Goal: Find specific page/section: Find specific page/section

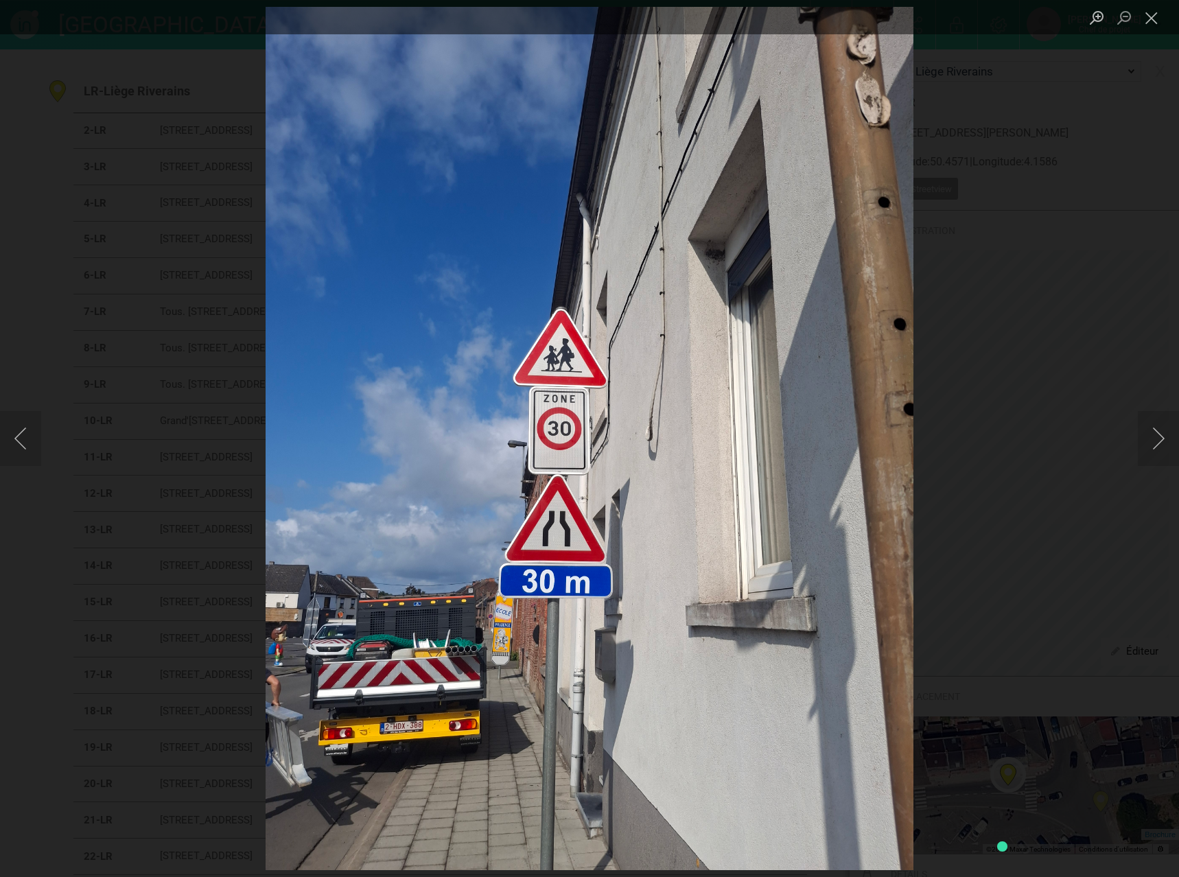
scroll to position [412, 0]
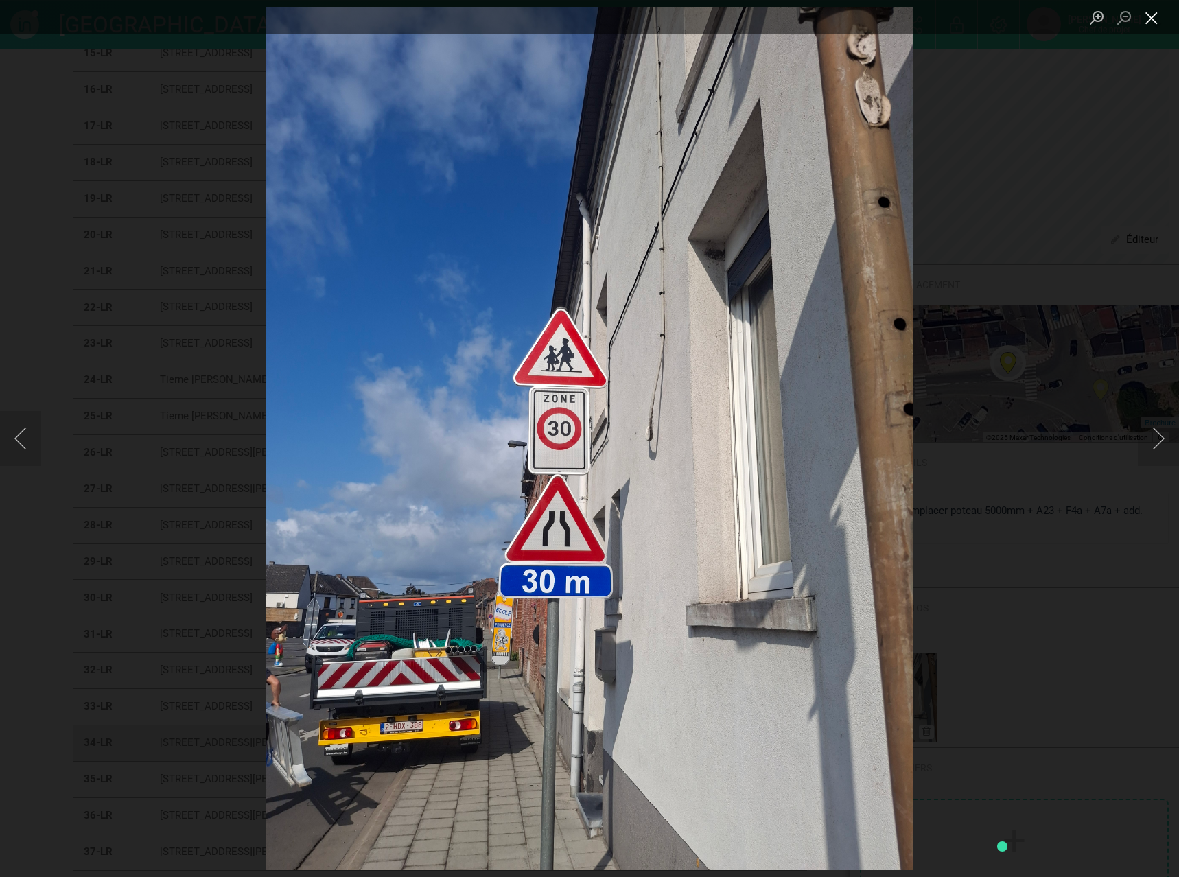
click at [1155, 19] on button "Close lightbox" at bounding box center [1150, 18] width 27 height 24
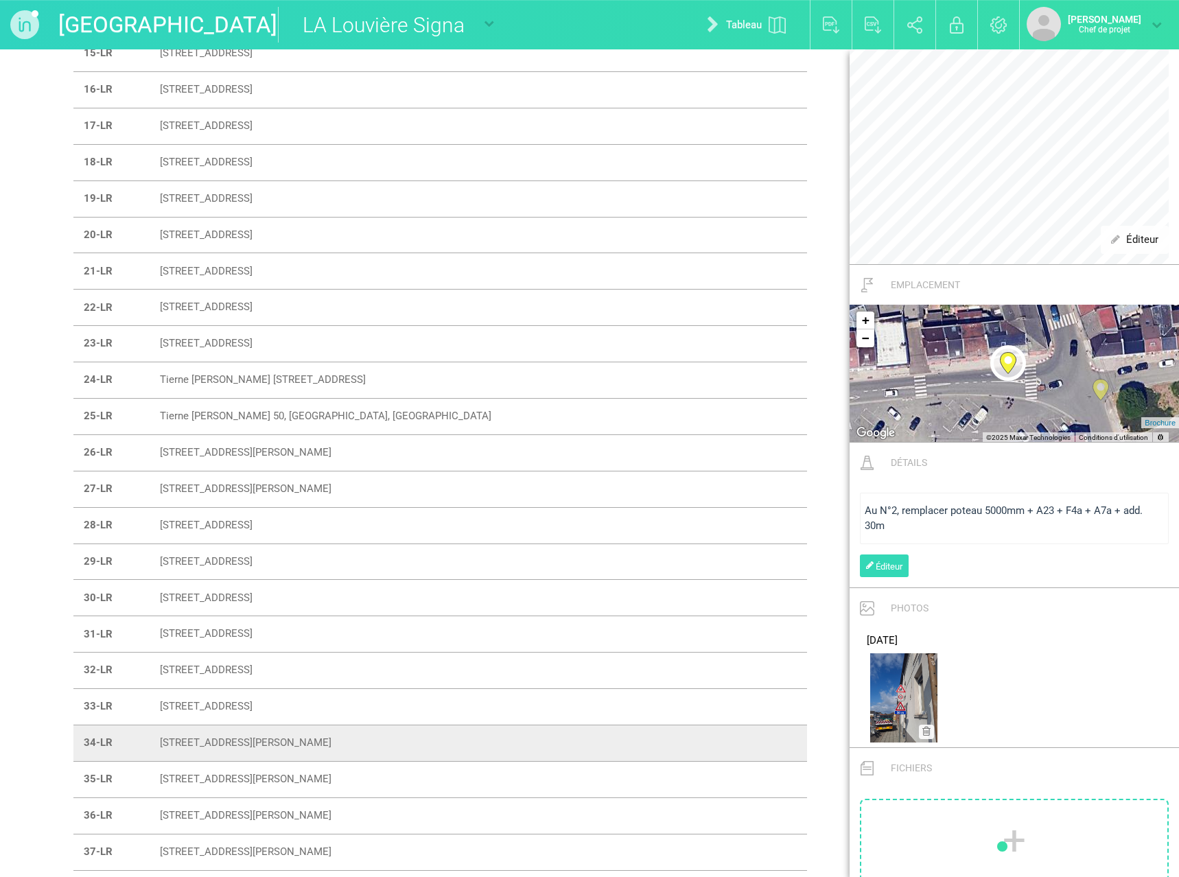
click at [197, 741] on font "[STREET_ADDRESS][PERSON_NAME]" at bounding box center [246, 742] width 172 height 12
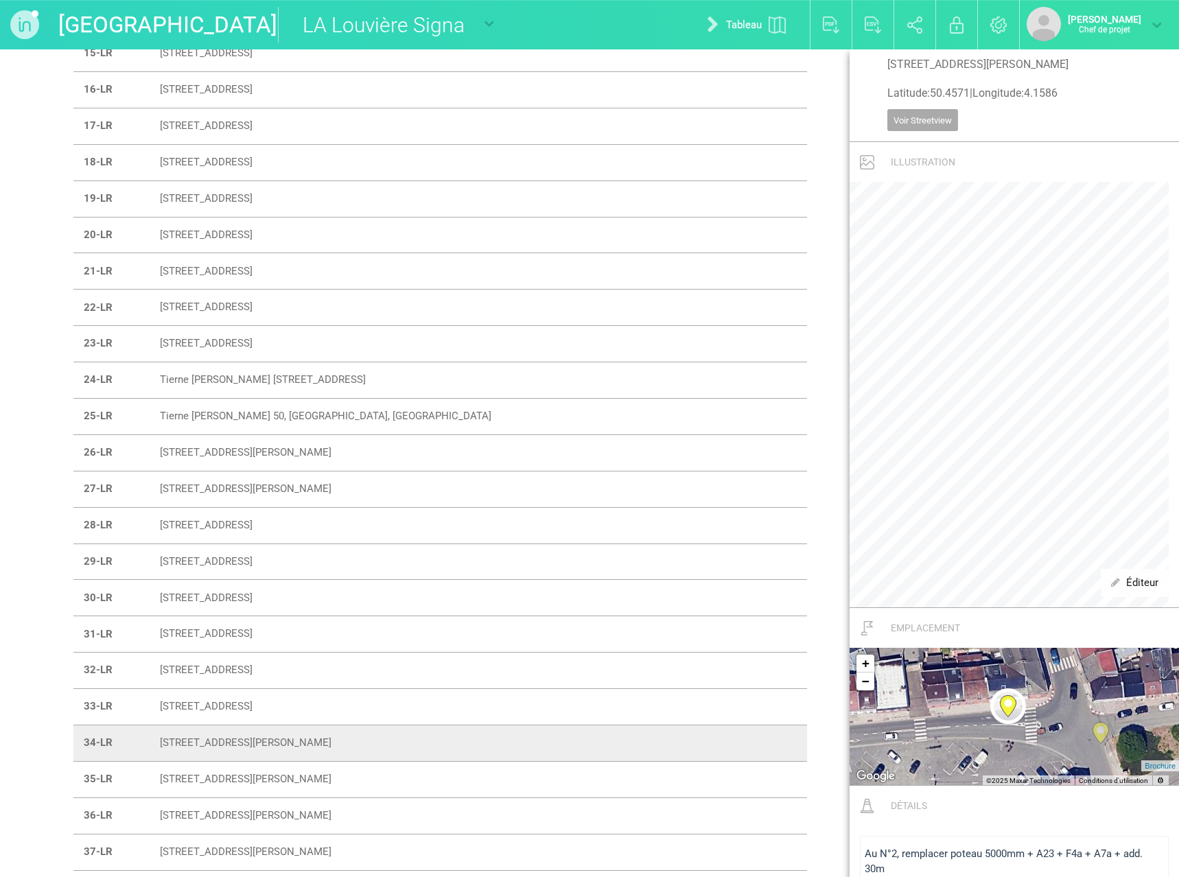
scroll to position [0, 0]
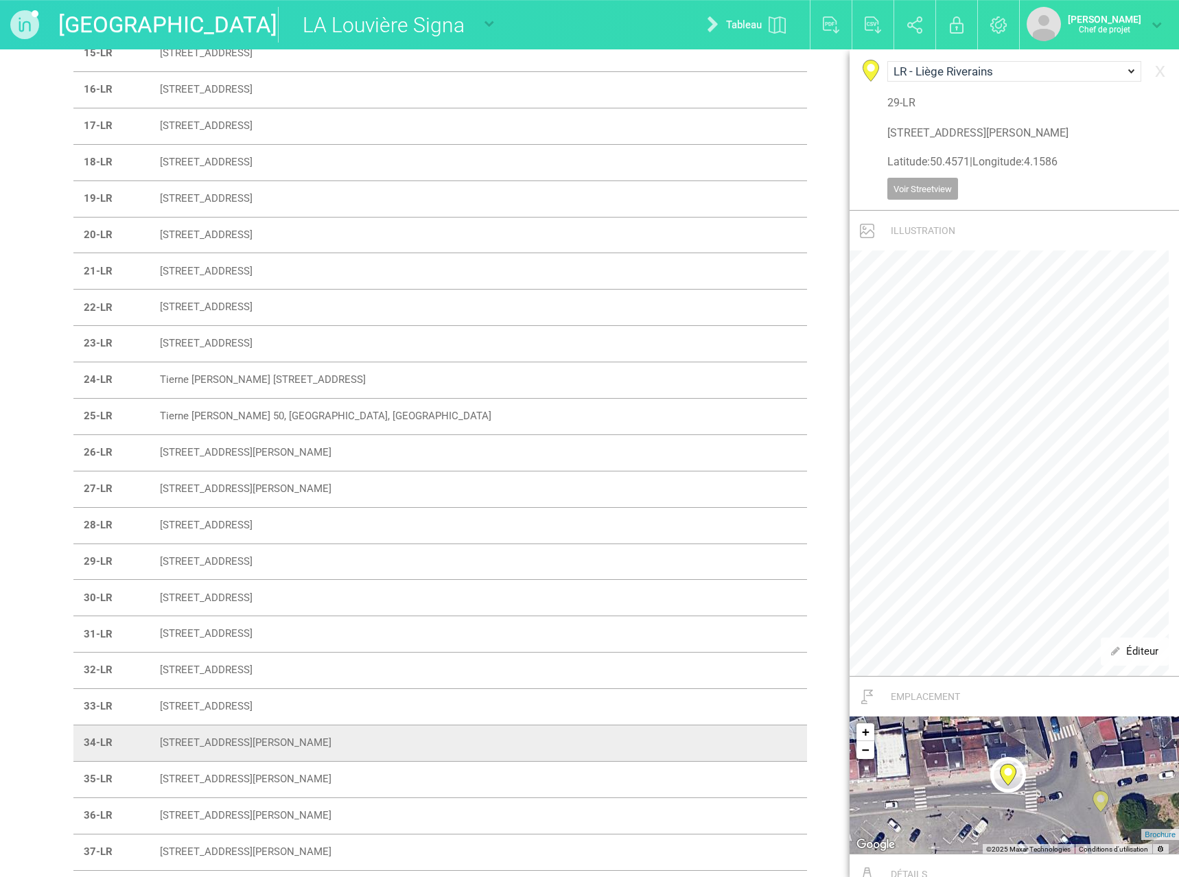
click at [198, 740] on font "[STREET_ADDRESS][PERSON_NAME]" at bounding box center [246, 742] width 172 height 12
click at [1155, 72] on font "x" at bounding box center [1160, 69] width 10 height 23
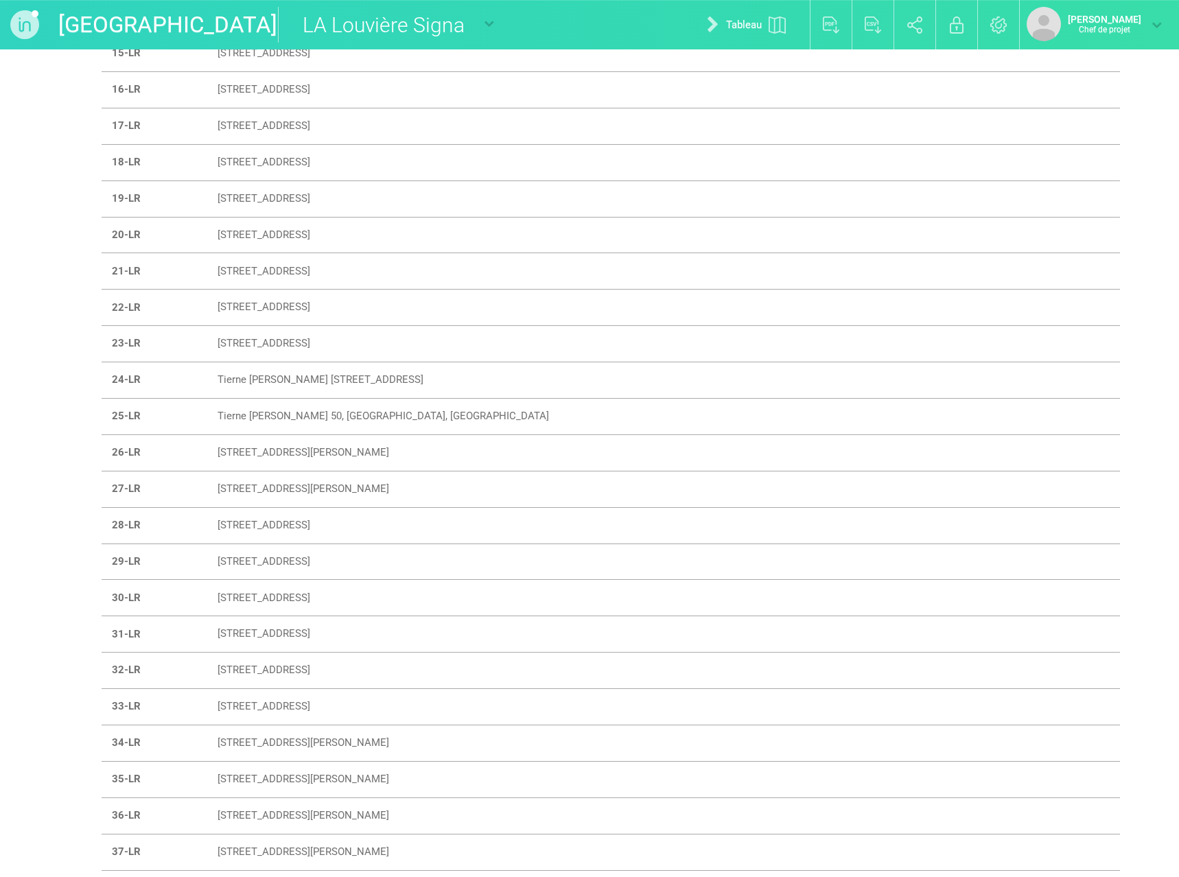
click at [249, 743] on font "[STREET_ADDRESS][PERSON_NAME]" at bounding box center [303, 742] width 172 height 12
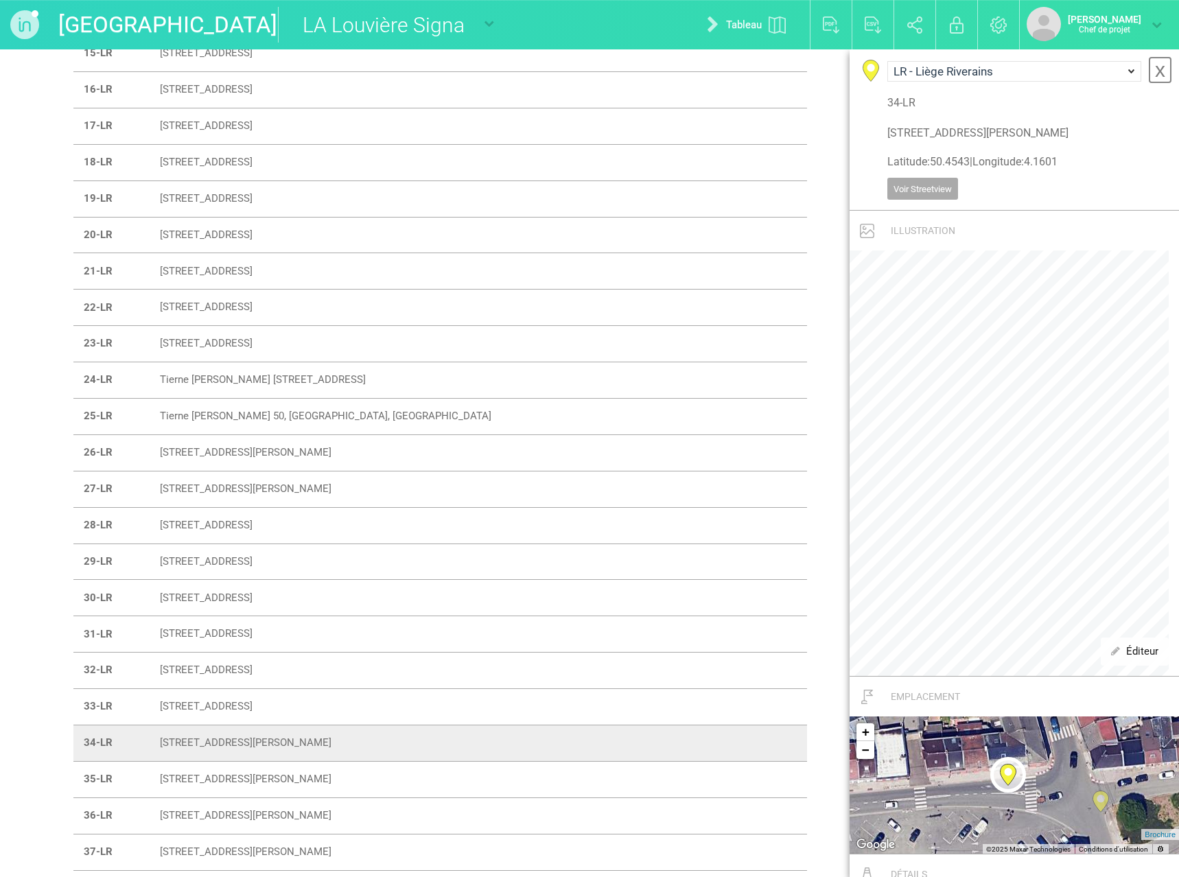
click at [1155, 71] on font "x" at bounding box center [1160, 69] width 10 height 23
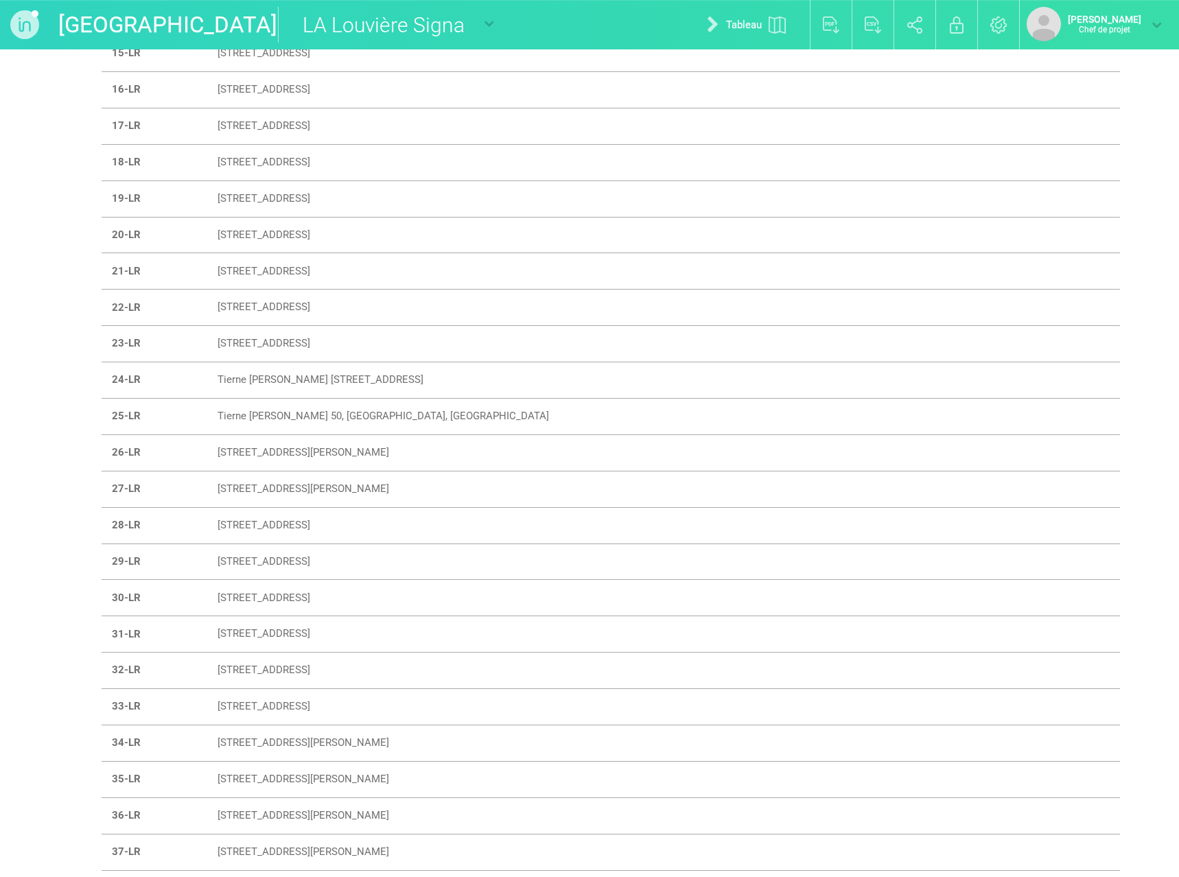
click at [255, 776] on font "[STREET_ADDRESS][PERSON_NAME]" at bounding box center [303, 778] width 172 height 12
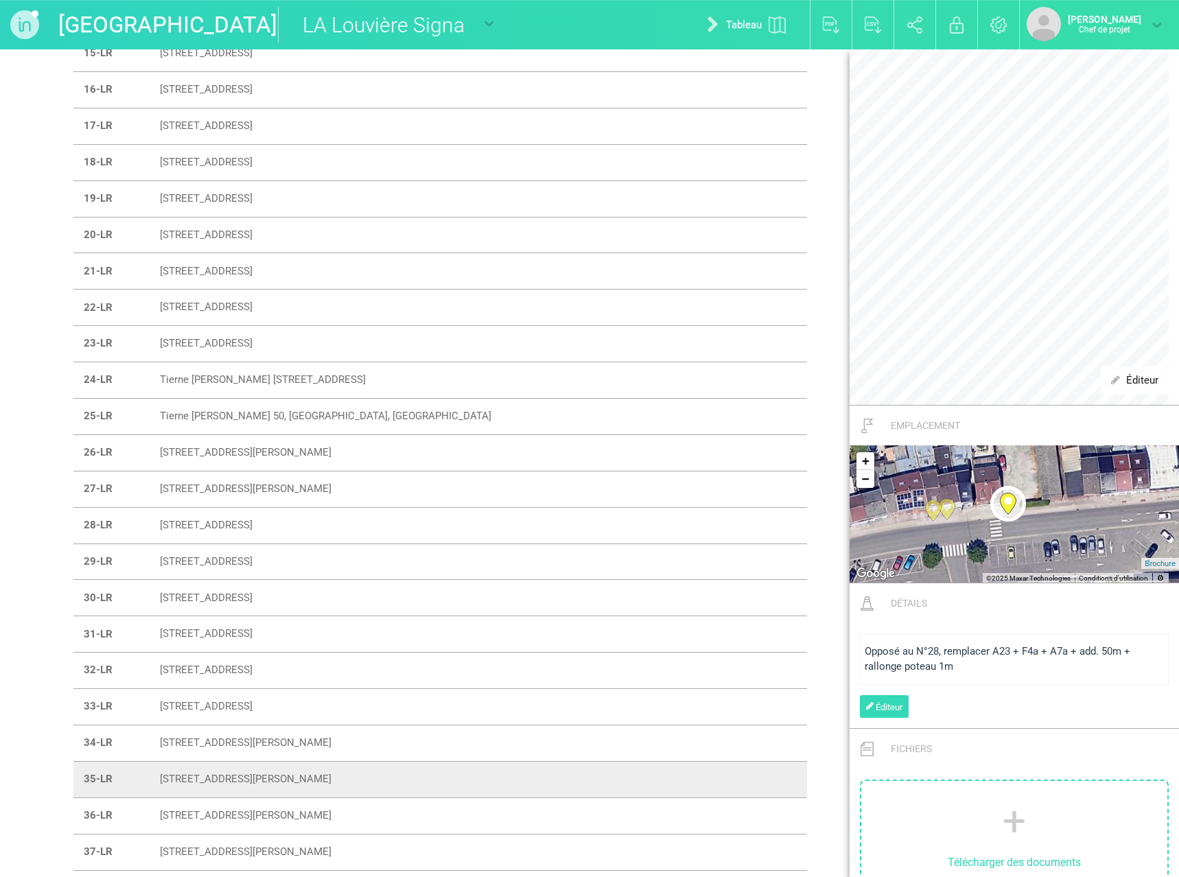
scroll to position [134, 0]
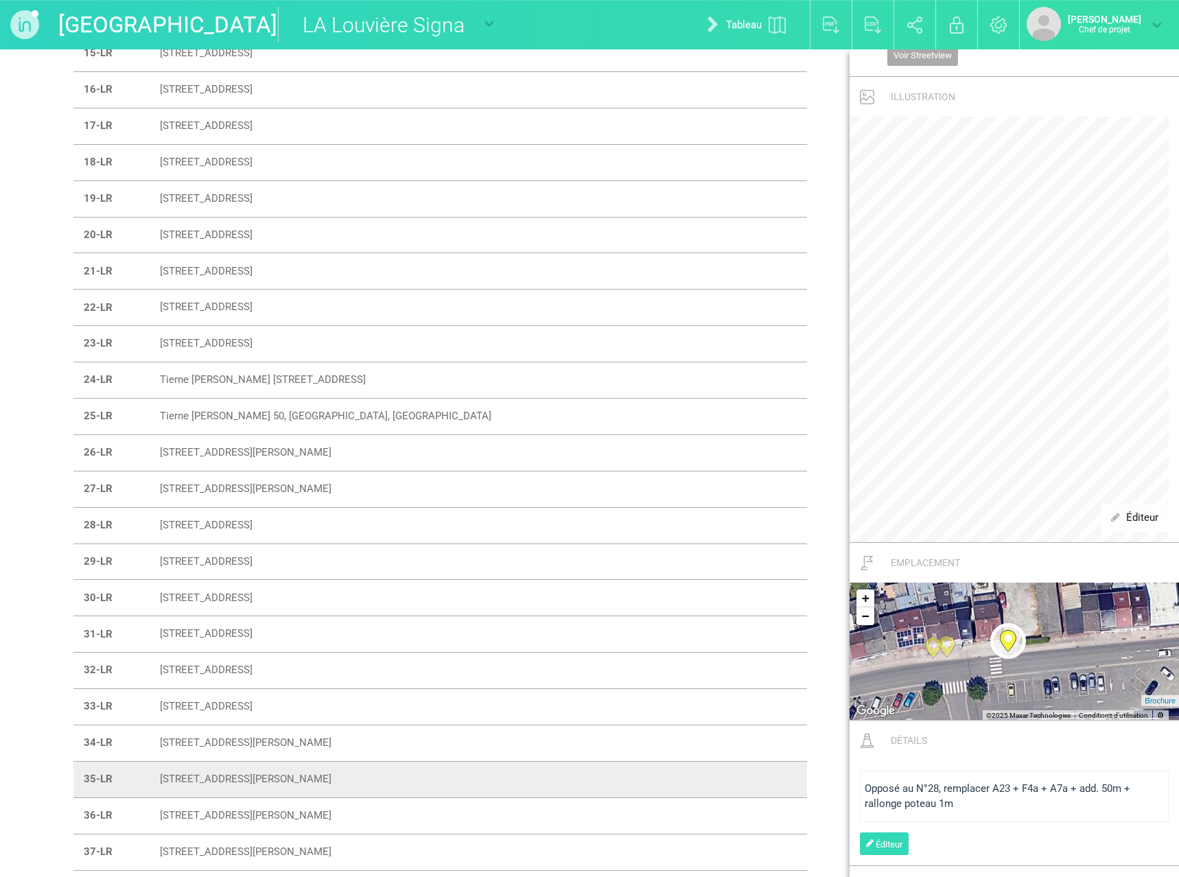
click at [204, 812] on font "[STREET_ADDRESS][PERSON_NAME]" at bounding box center [246, 815] width 172 height 12
type input "[STREET_ADDRESS][PERSON_NAME]"
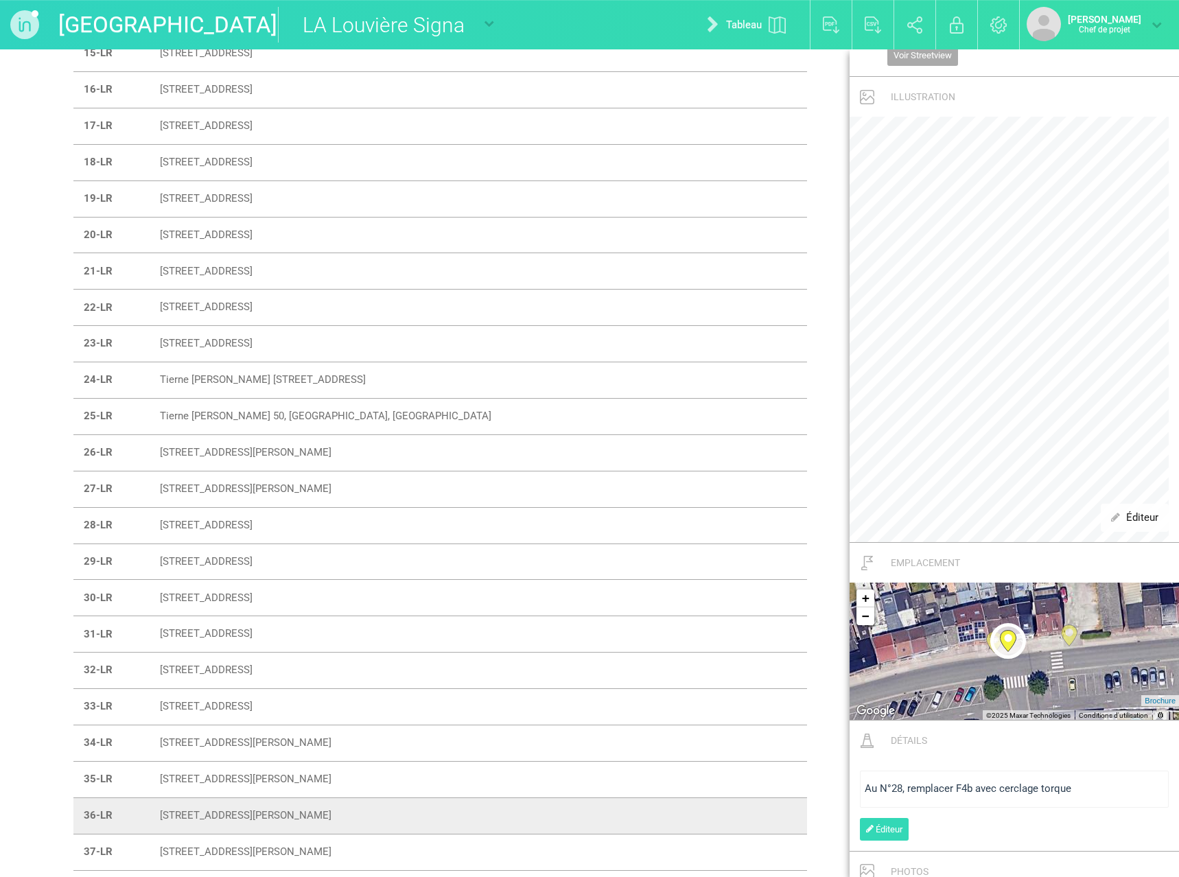
scroll to position [0, 0]
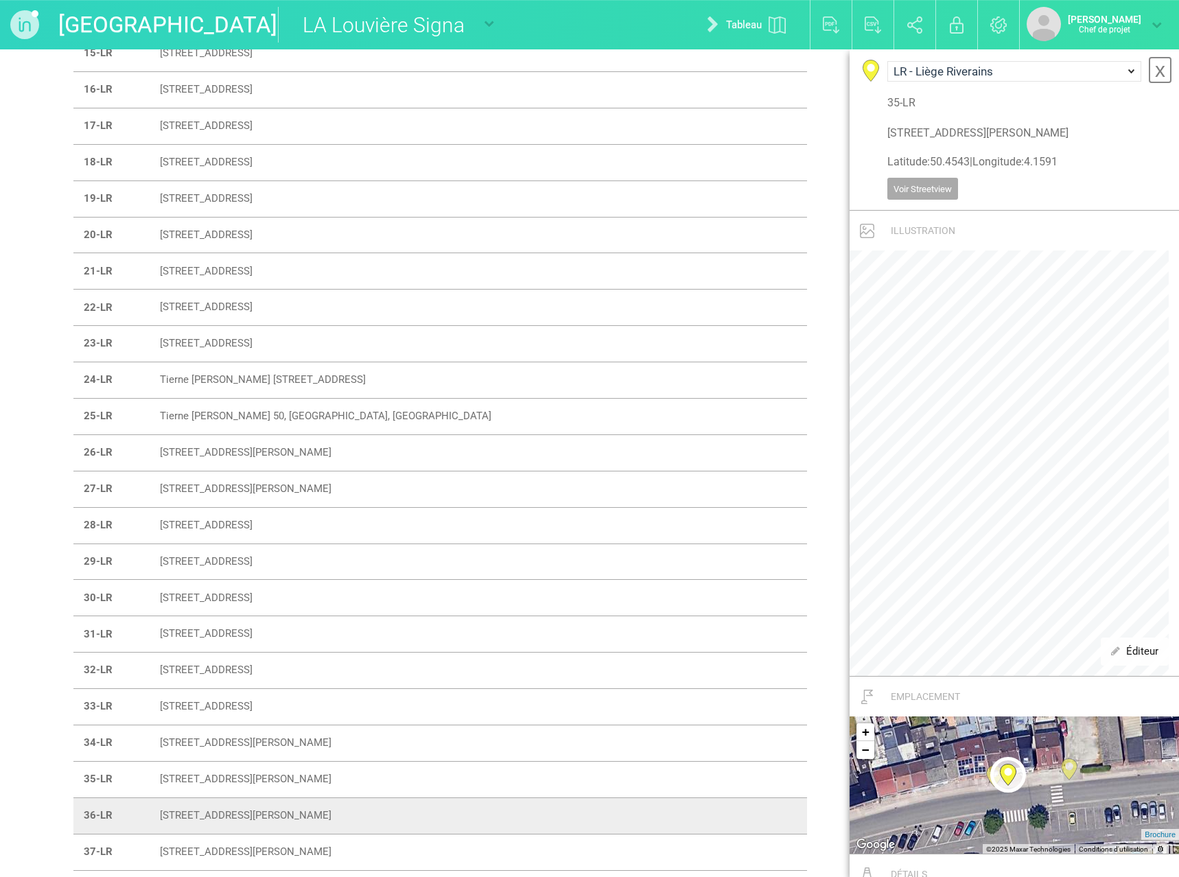
click at [1155, 72] on font "x" at bounding box center [1160, 69] width 10 height 23
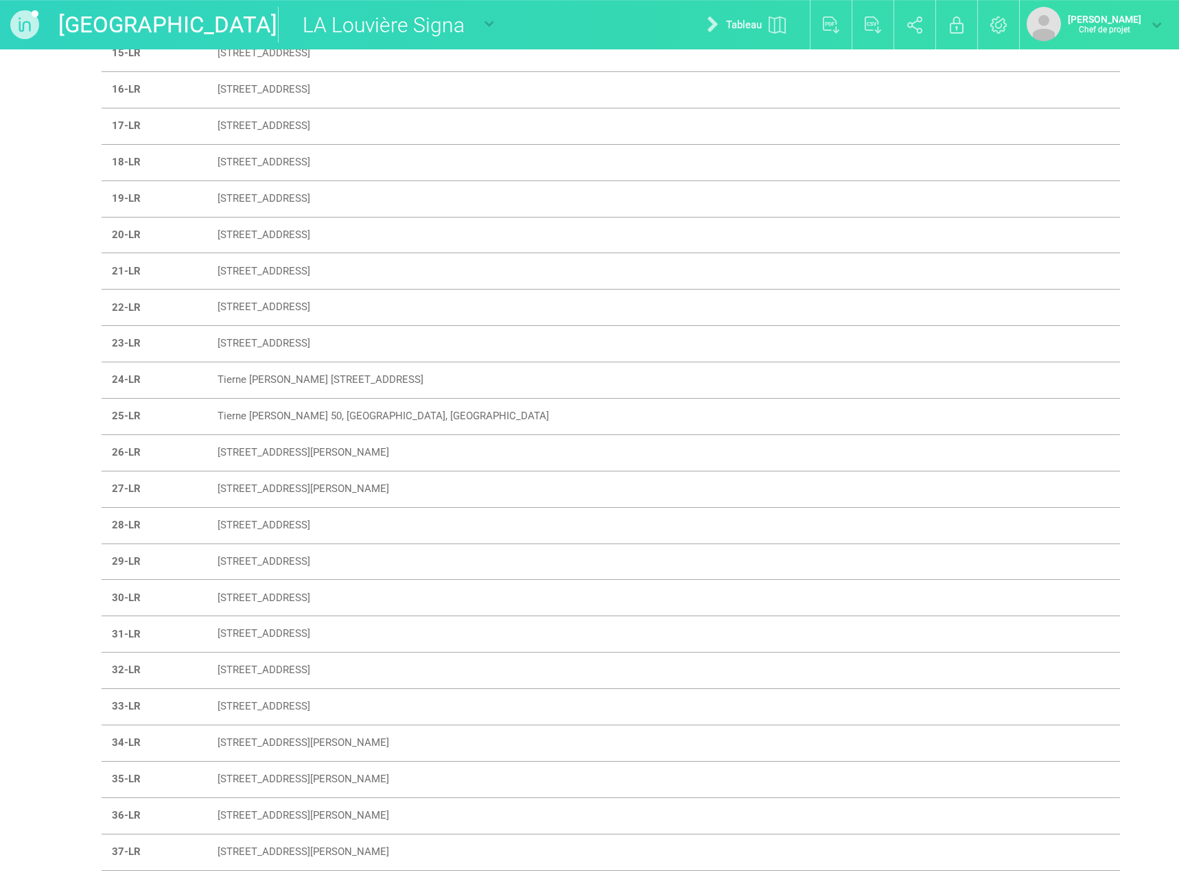
click at [294, 808] on td "[STREET_ADDRESS][PERSON_NAME]" at bounding box center [641, 815] width 869 height 36
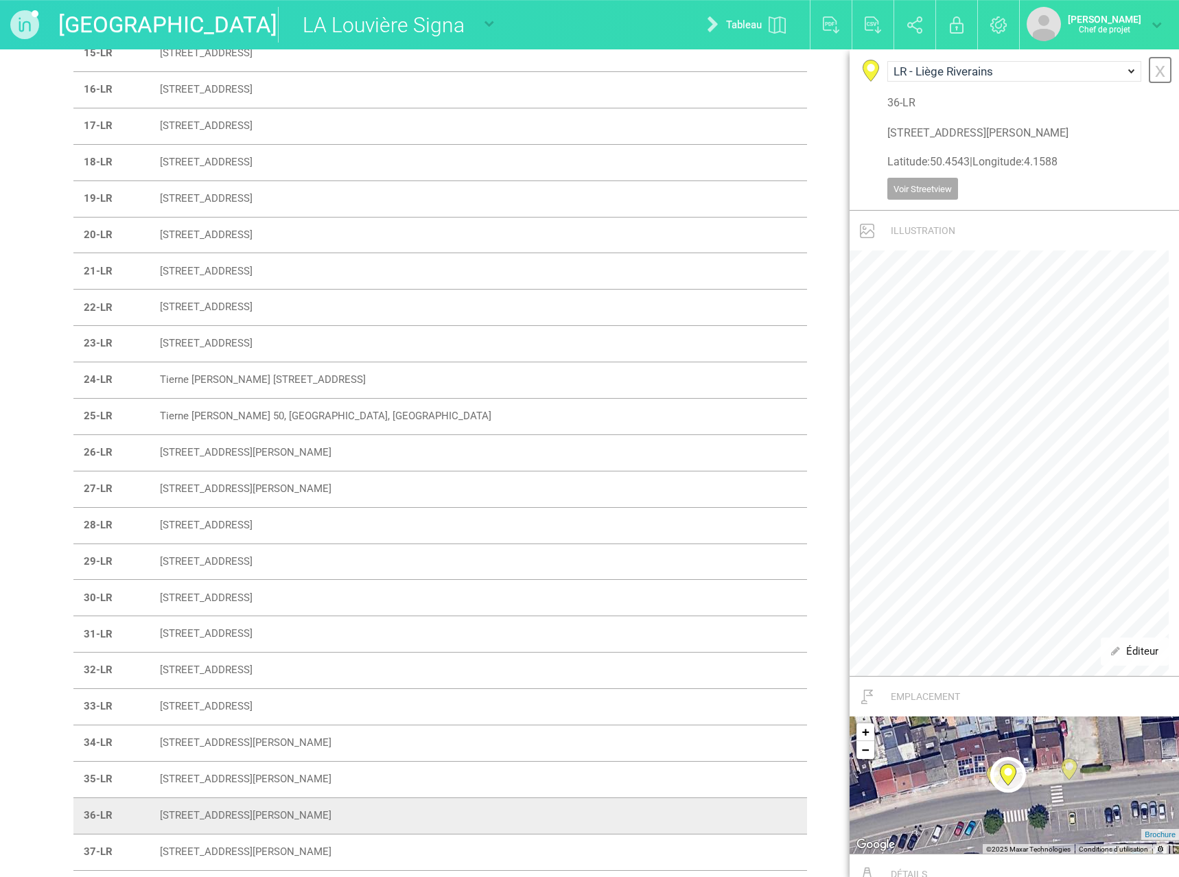
drag, startPoint x: 1151, startPoint y: 67, endPoint x: 1137, endPoint y: 80, distance: 18.5
click at [1155, 67] on font "x" at bounding box center [1160, 69] width 10 height 23
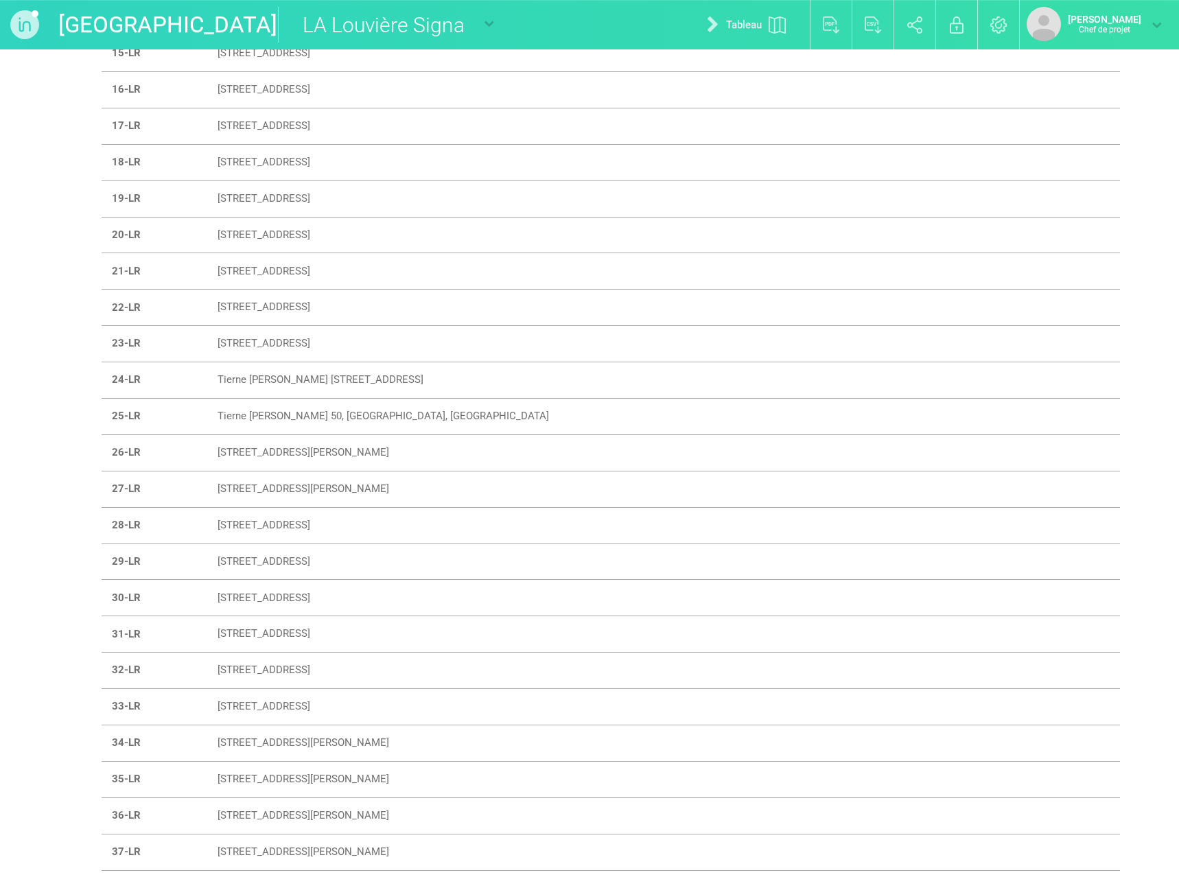
click at [235, 851] on font "[STREET_ADDRESS][PERSON_NAME]" at bounding box center [303, 851] width 172 height 12
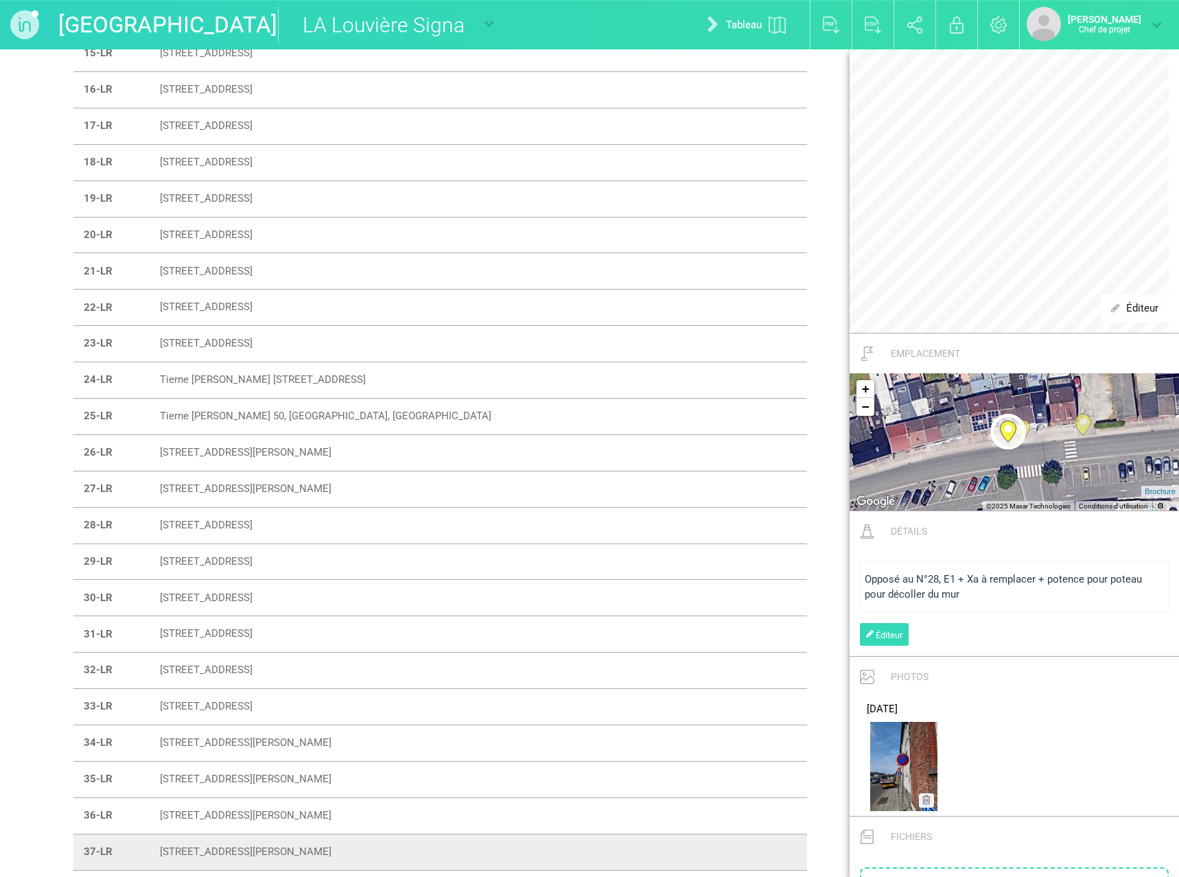
scroll to position [412, 0]
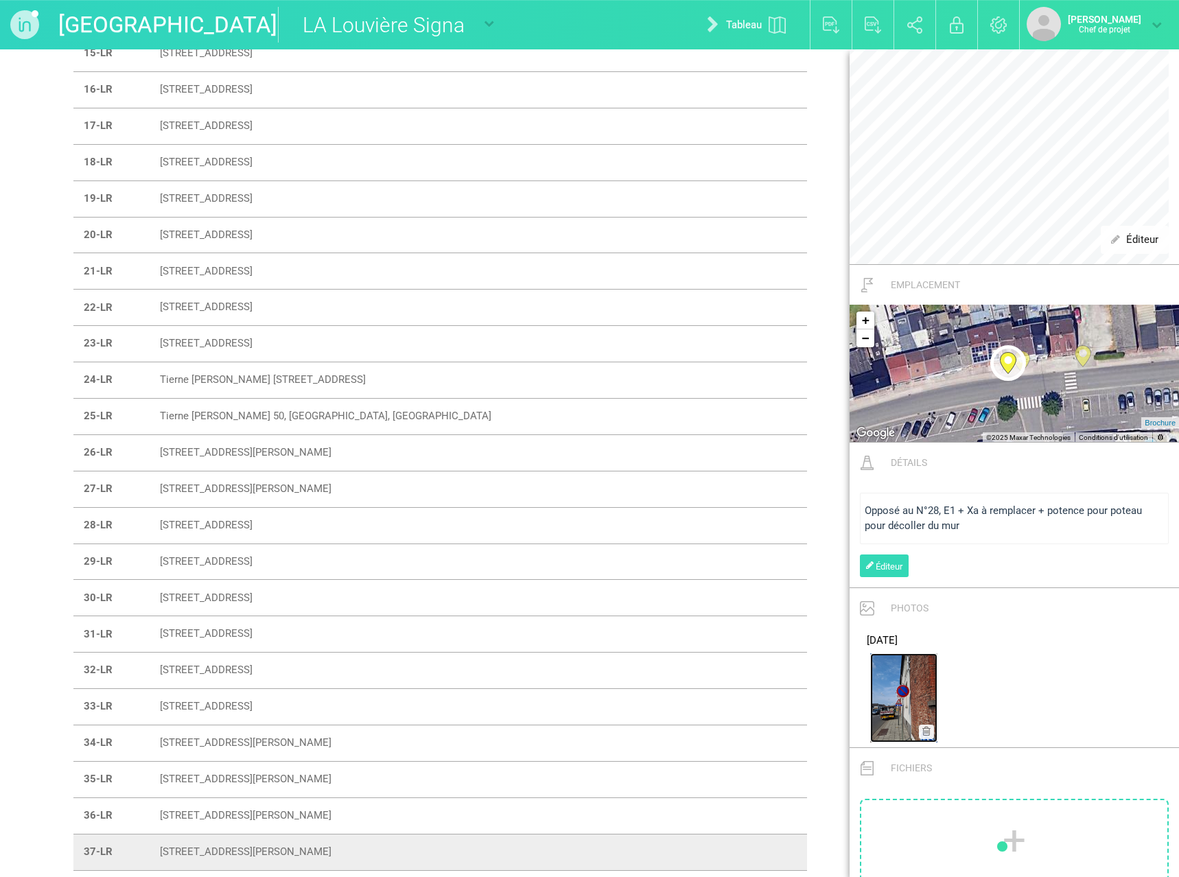
click at [876, 683] on img at bounding box center [903, 697] width 67 height 89
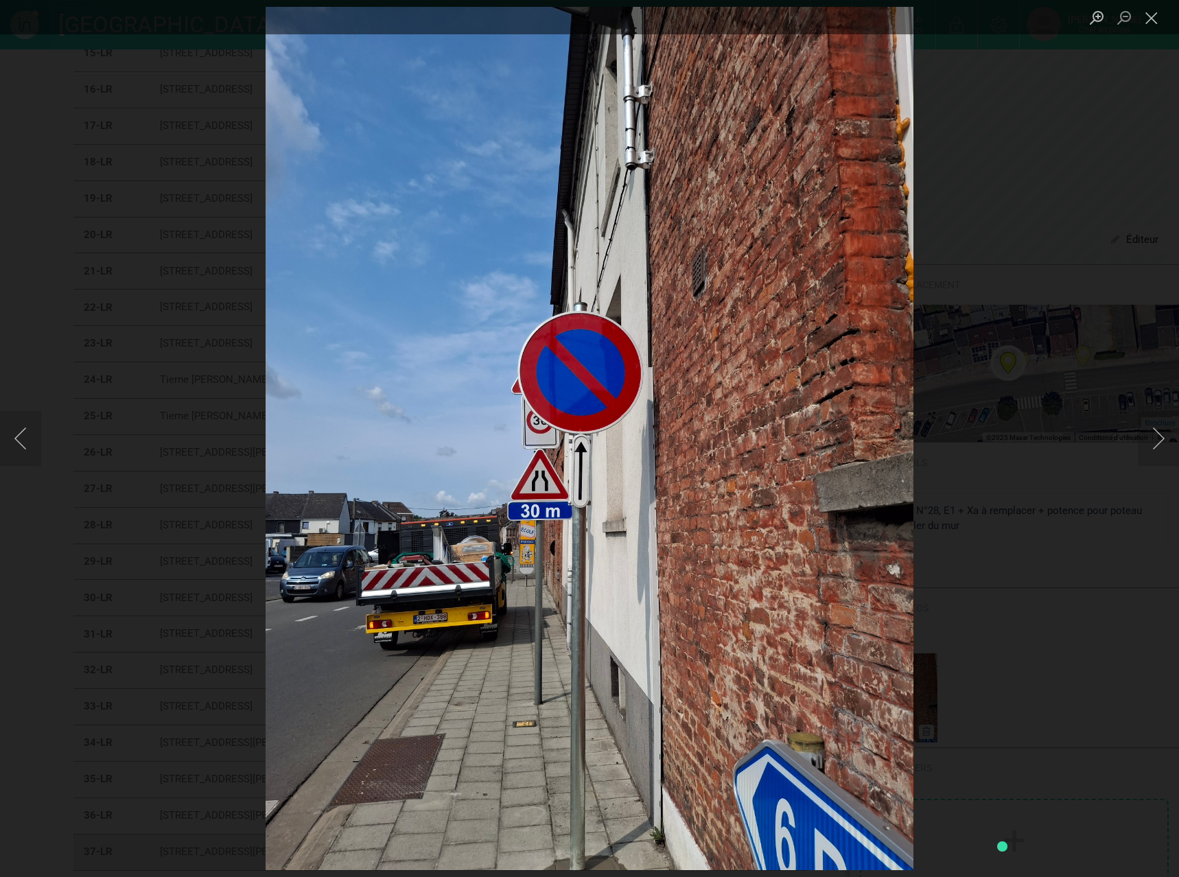
drag, startPoint x: 1149, startPoint y: 16, endPoint x: 1106, endPoint y: 64, distance: 64.6
click at [1149, 16] on button "Close lightbox" at bounding box center [1150, 18] width 27 height 24
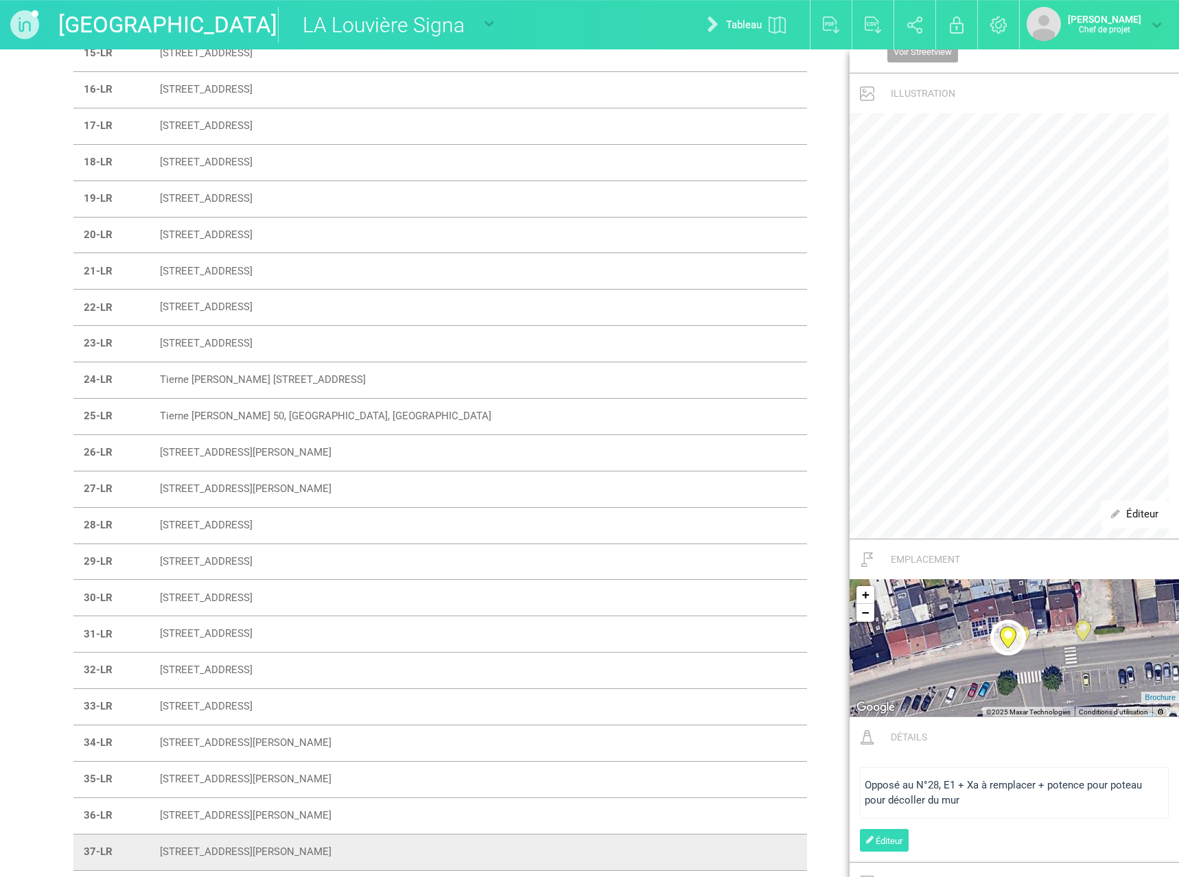
scroll to position [0, 0]
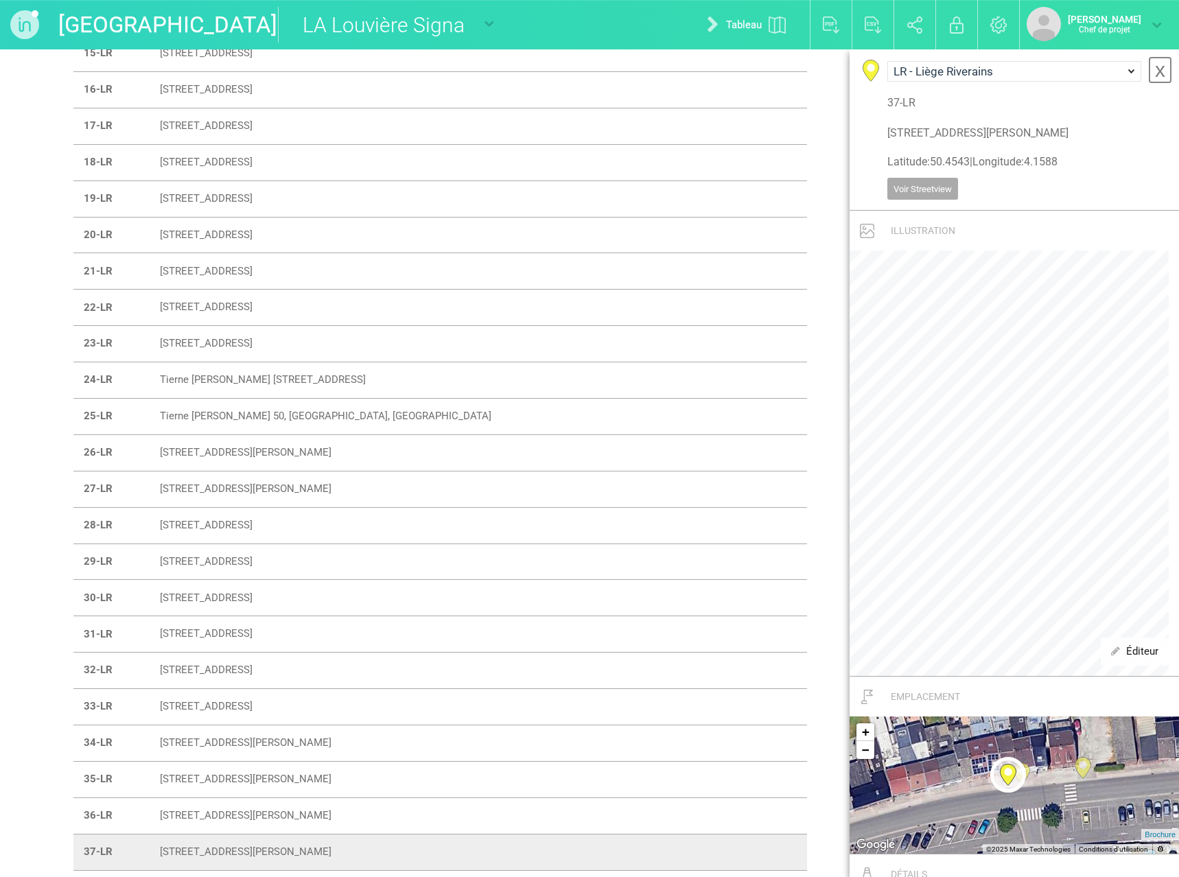
click at [1155, 63] on font "x" at bounding box center [1160, 69] width 10 height 23
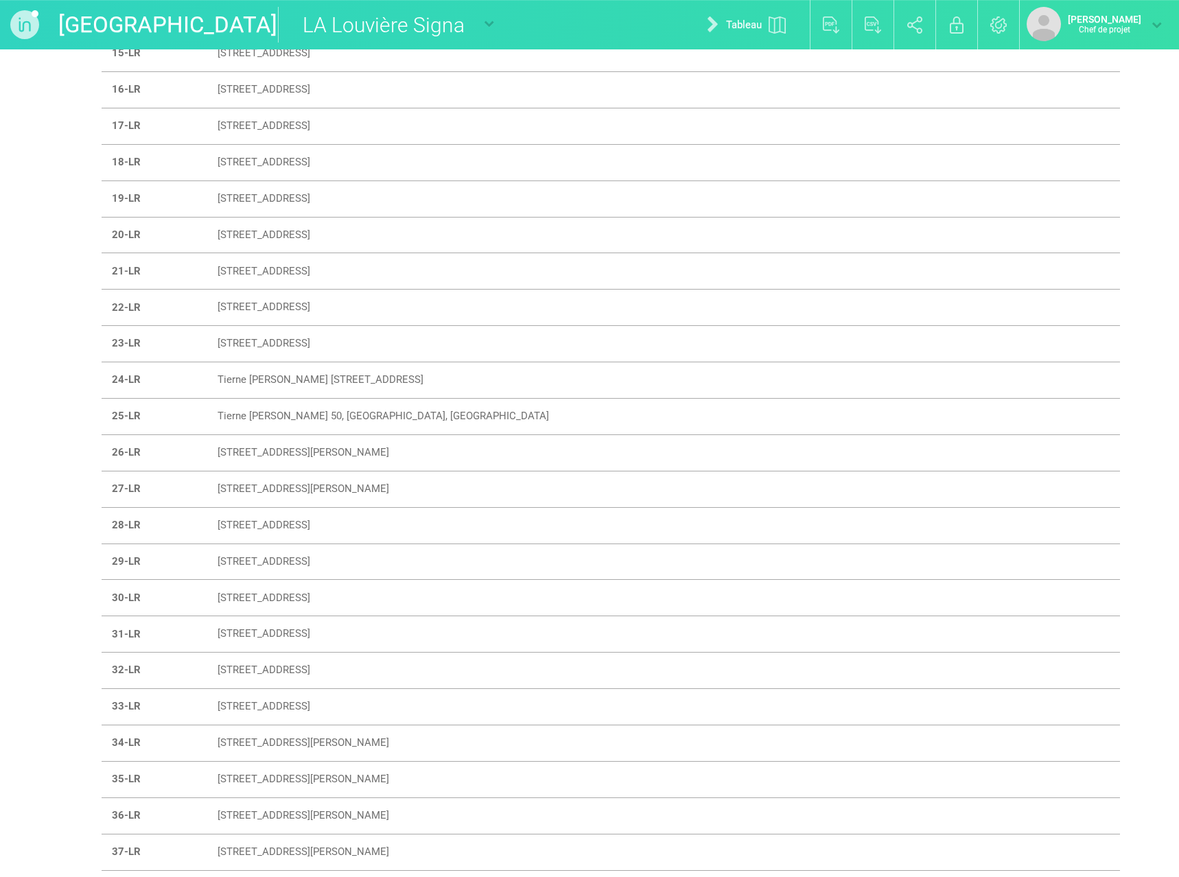
scroll to position [617, 0]
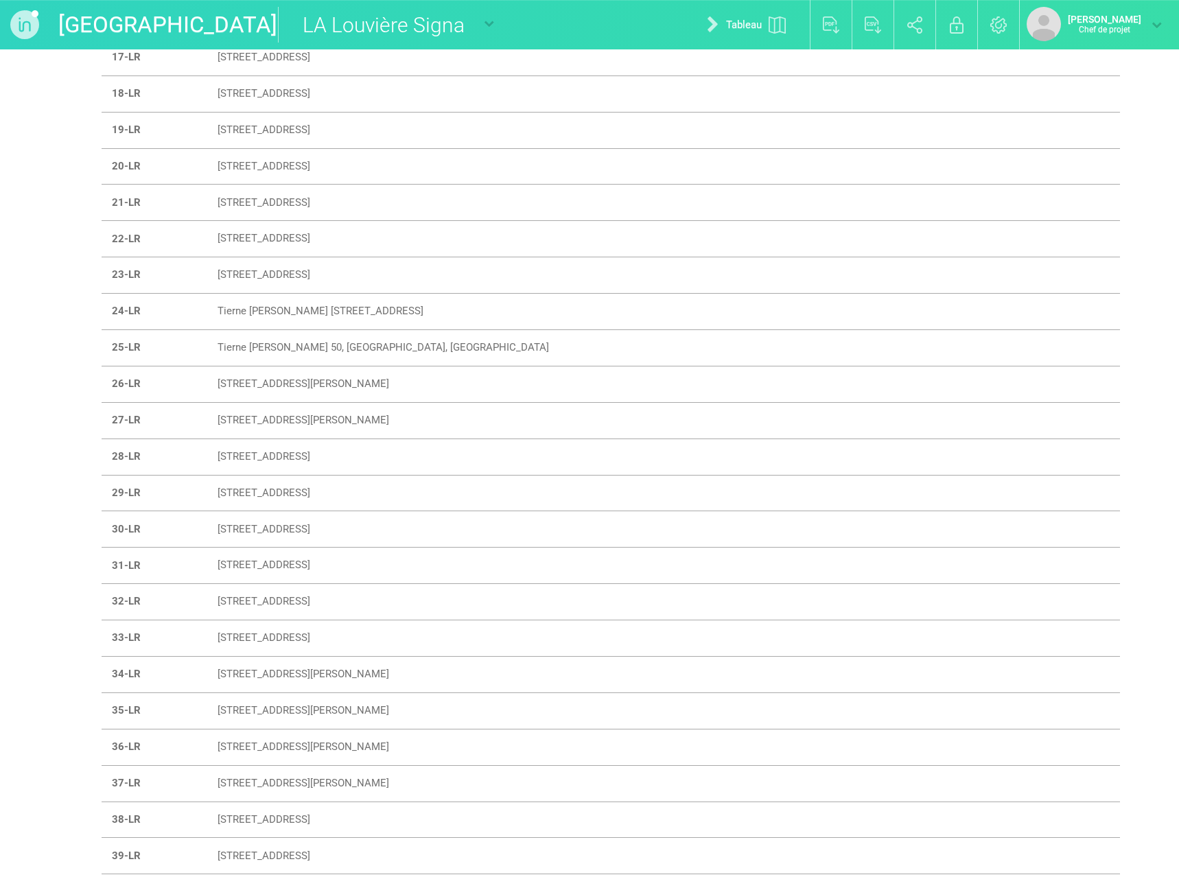
click at [276, 814] on font "[STREET_ADDRESS]" at bounding box center [263, 819] width 93 height 12
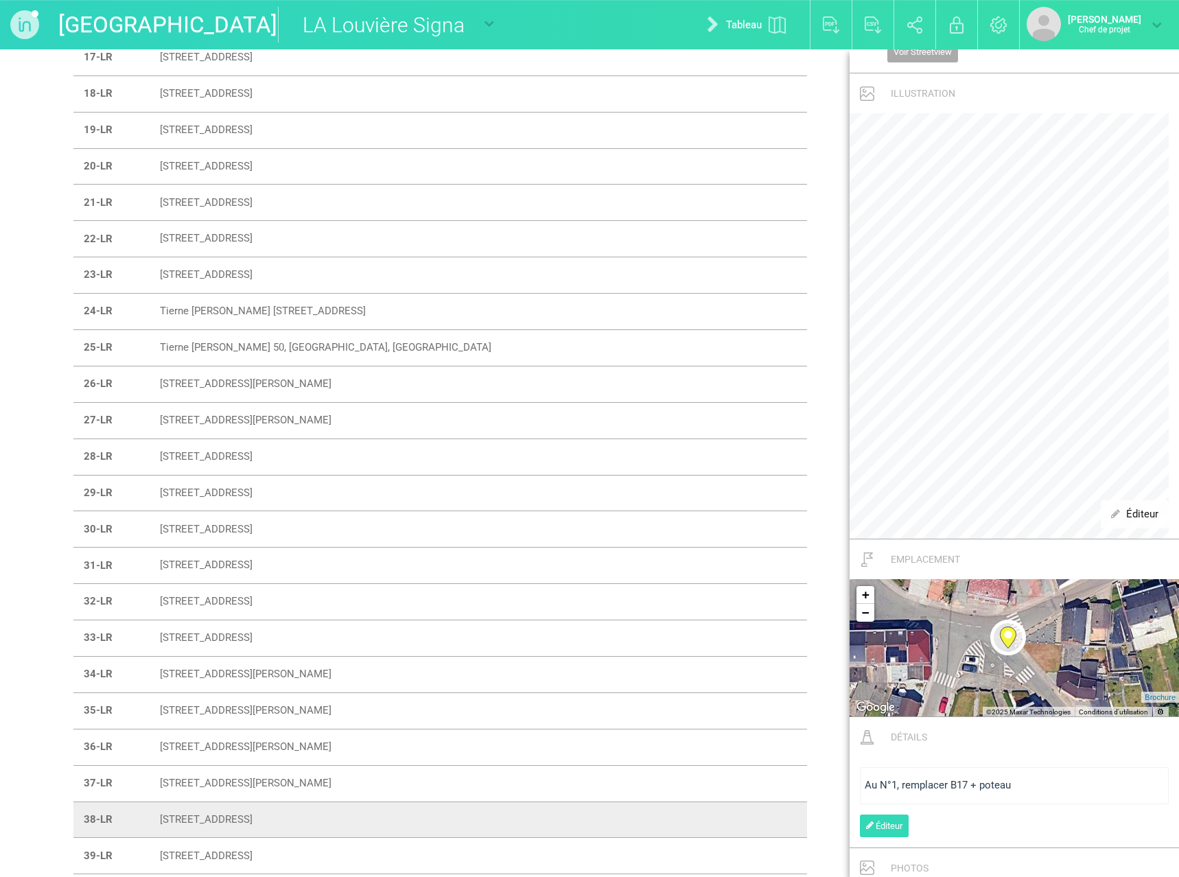
scroll to position [274, 0]
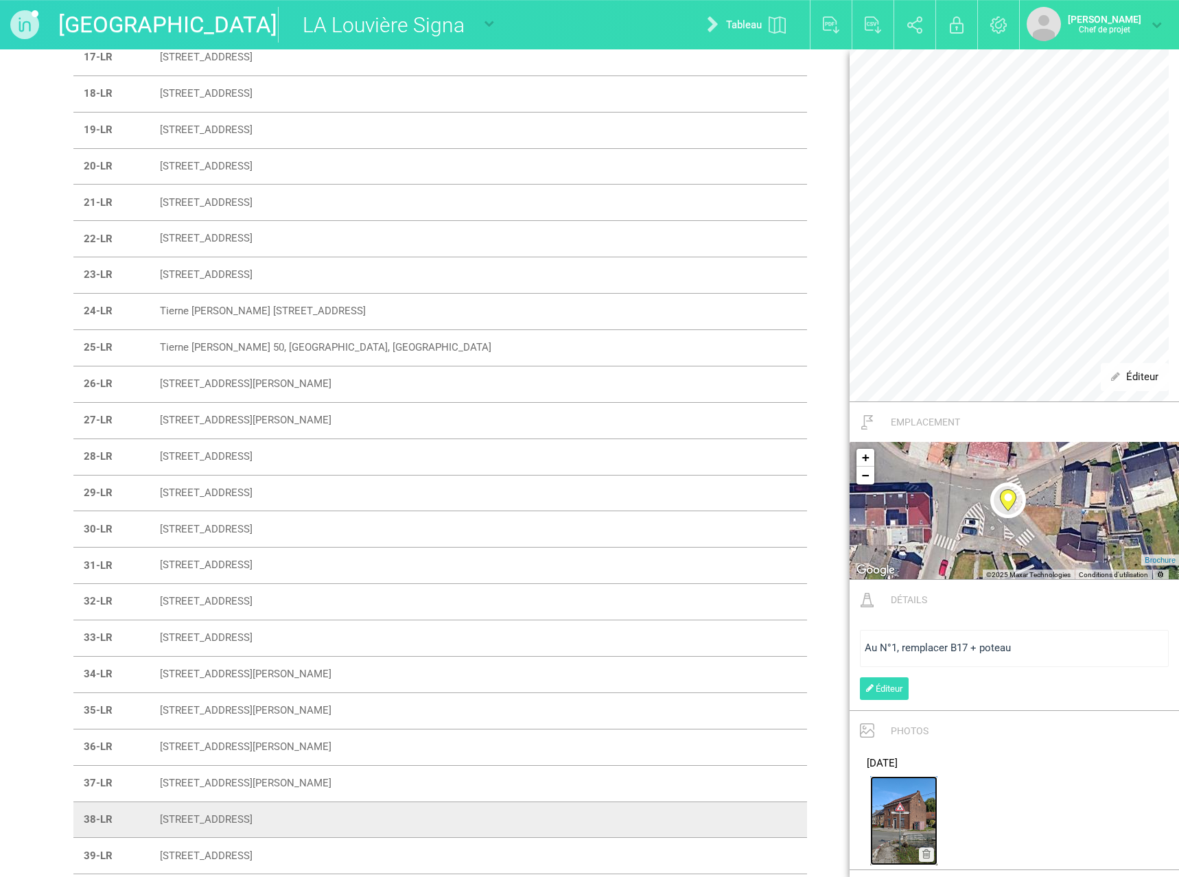
click at [907, 818] on img at bounding box center [903, 820] width 67 height 89
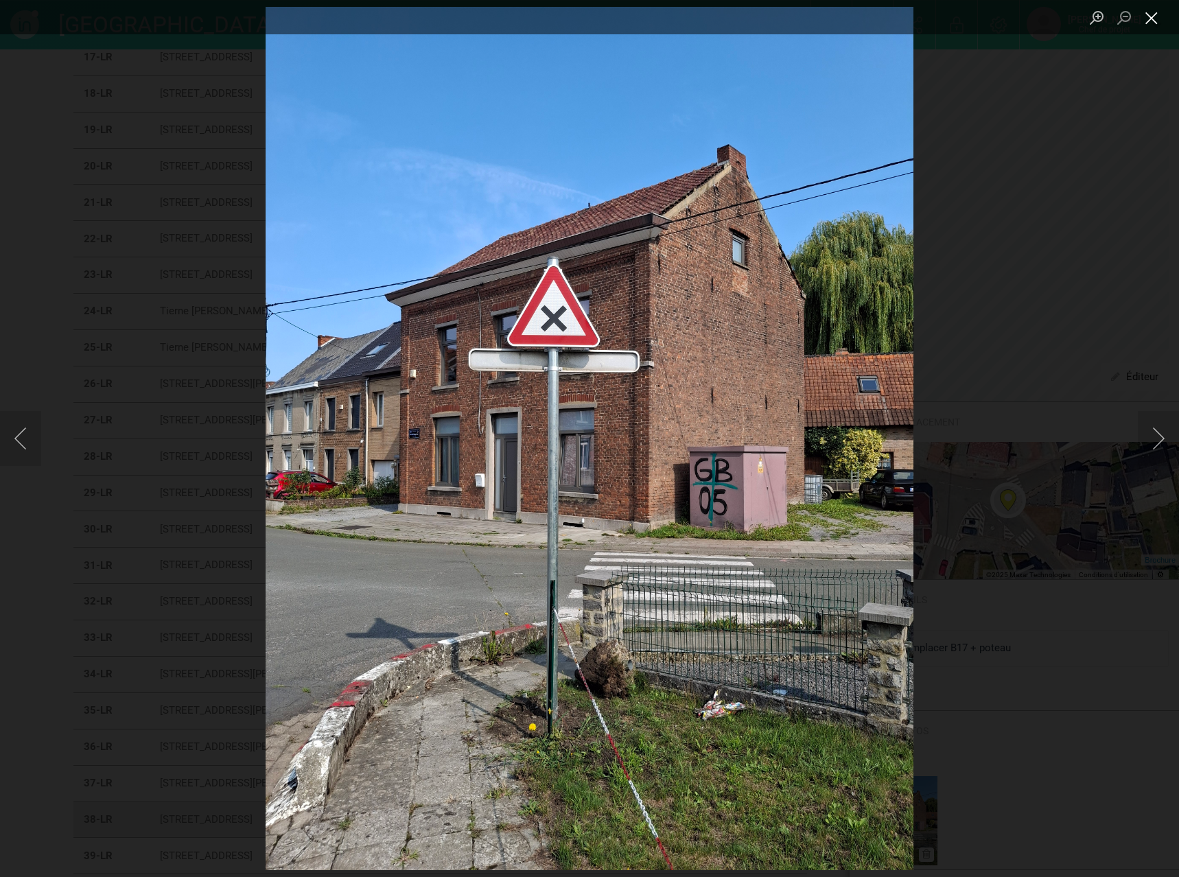
click at [1150, 20] on button "Close lightbox" at bounding box center [1150, 18] width 27 height 24
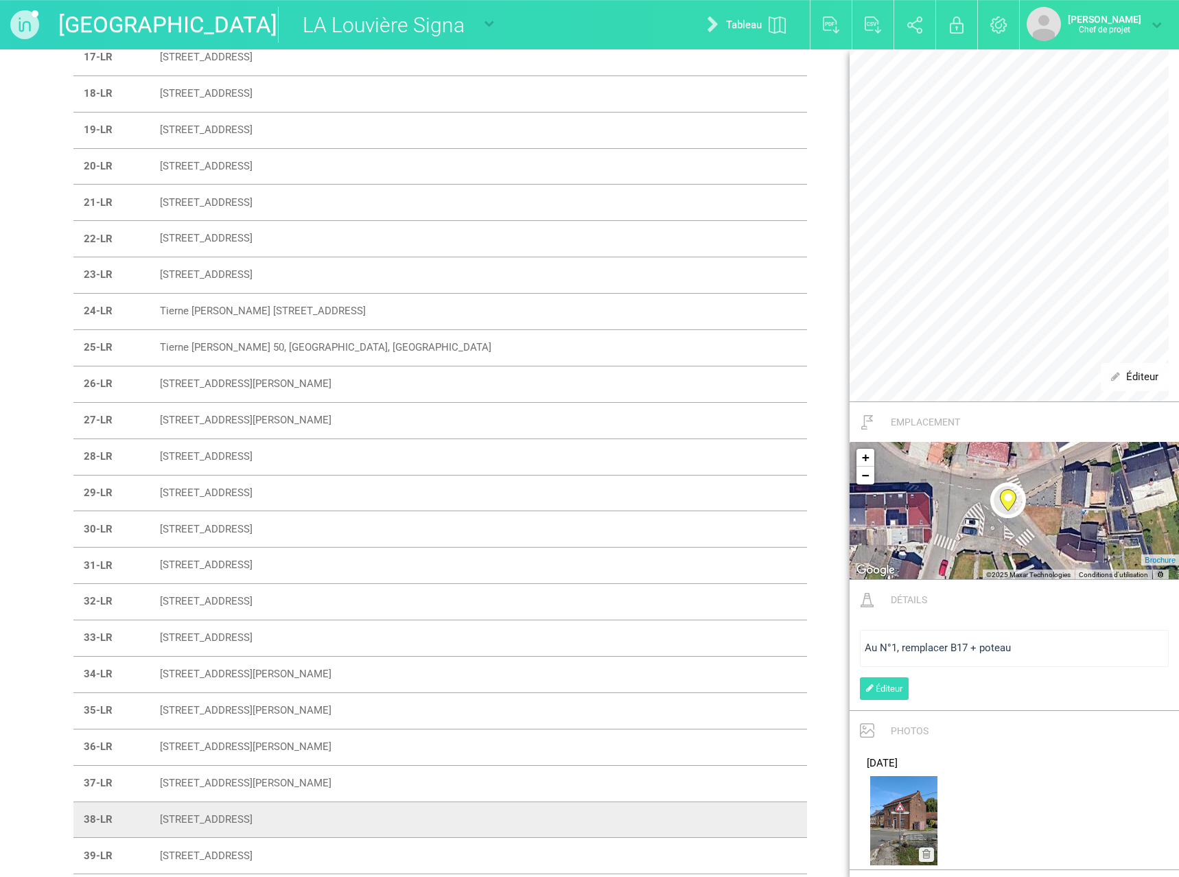
click at [239, 856] on font "[STREET_ADDRESS]" at bounding box center [206, 855] width 93 height 12
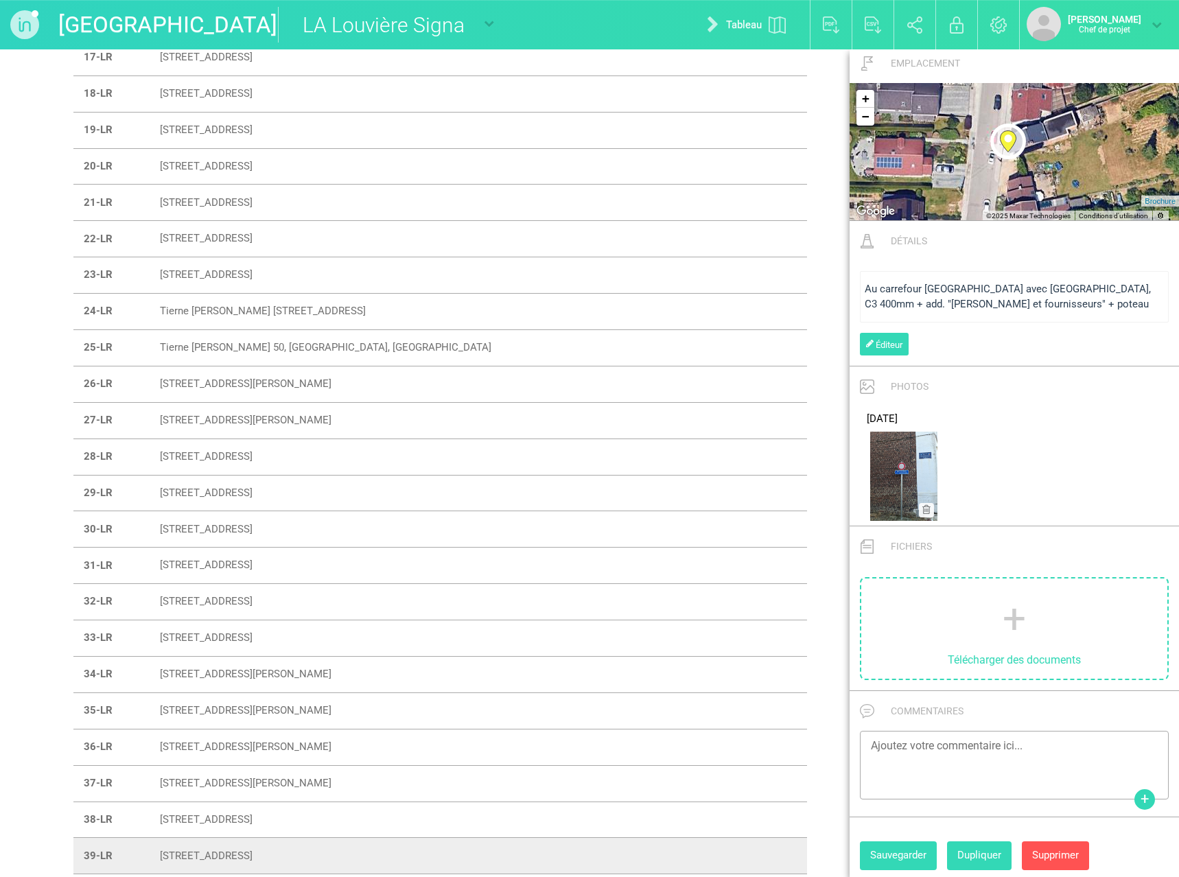
scroll to position [47, 0]
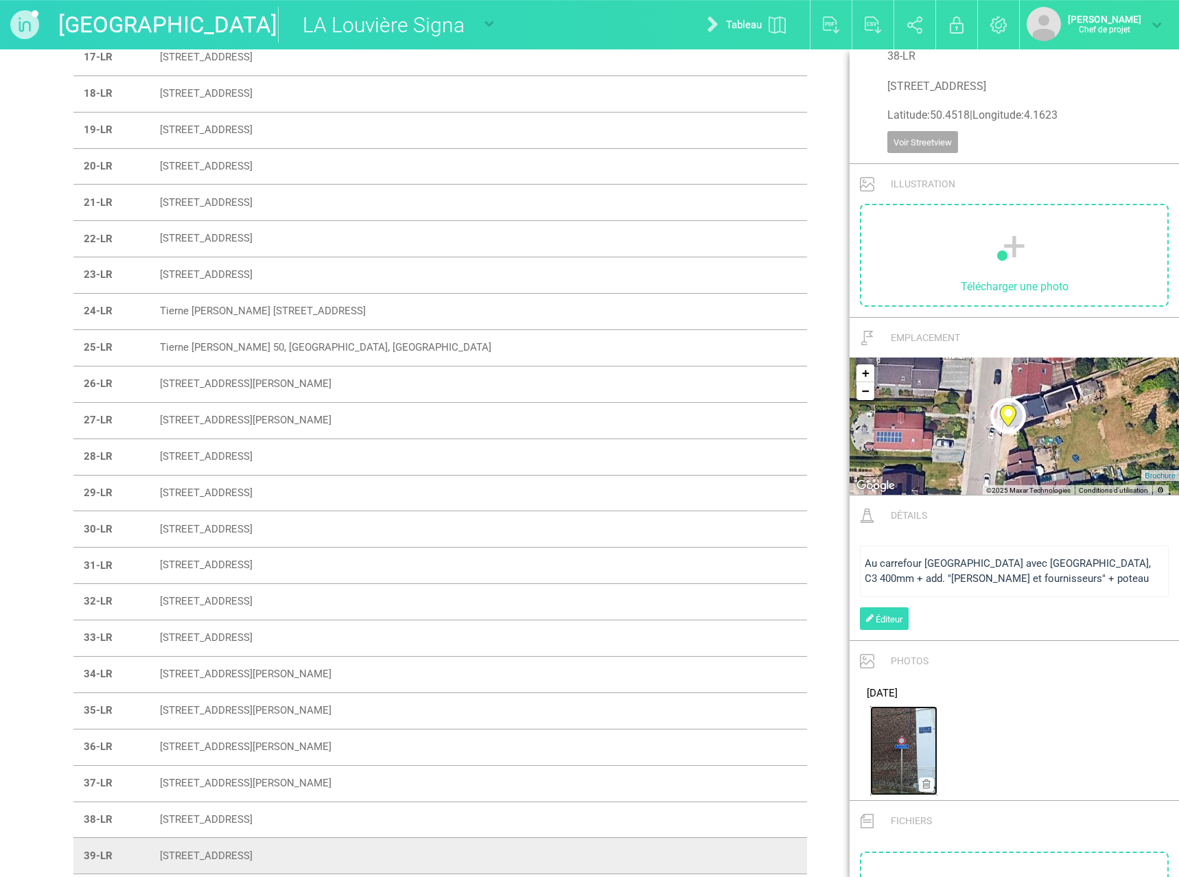
click at [903, 743] on img at bounding box center [903, 750] width 67 height 89
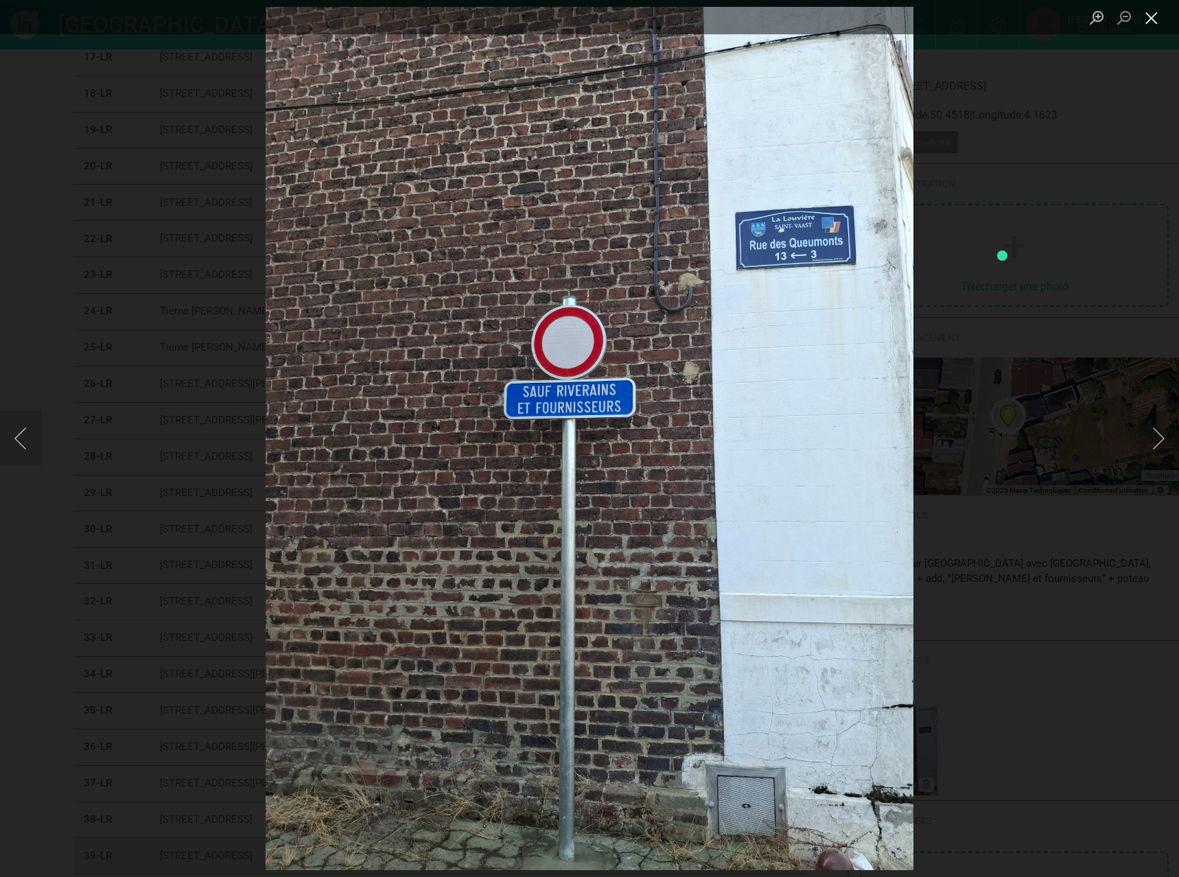
click at [1152, 15] on button "Close lightbox" at bounding box center [1150, 18] width 27 height 24
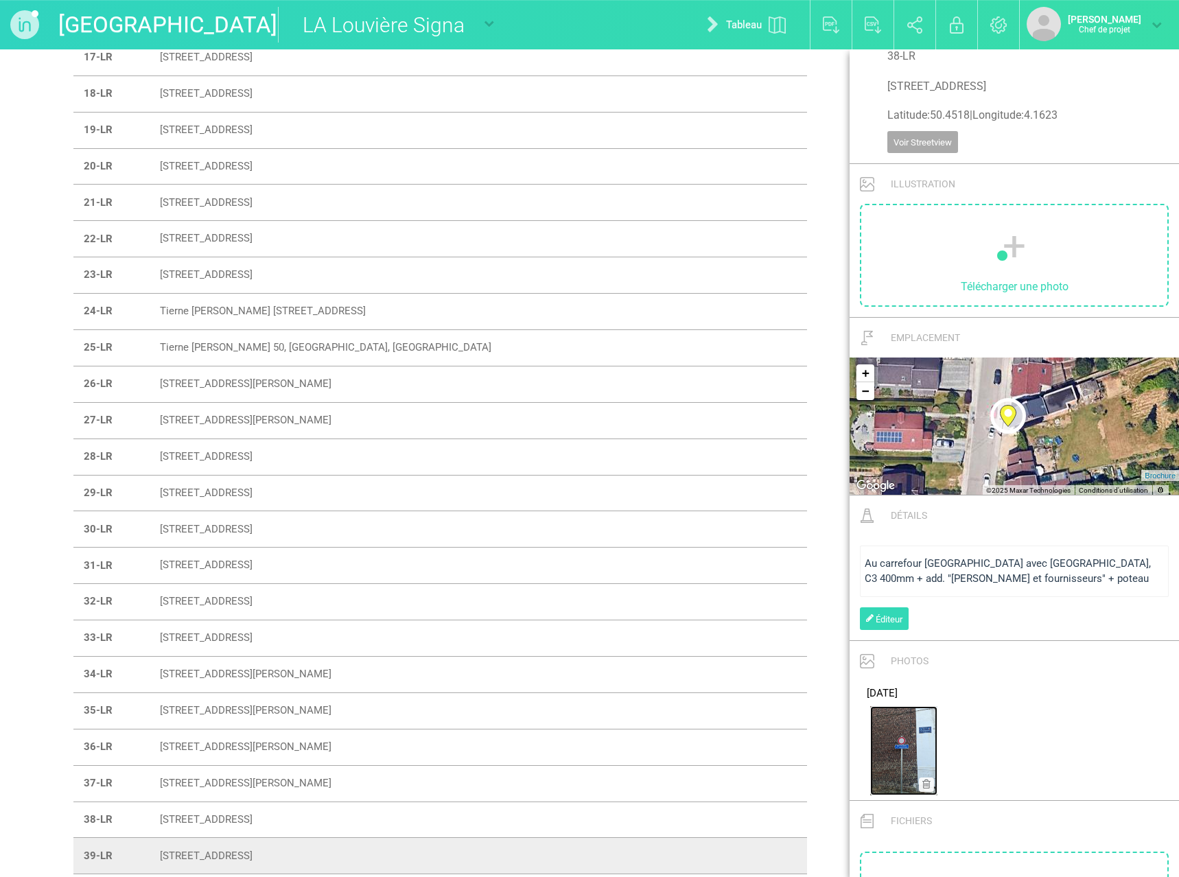
scroll to position [799, 0]
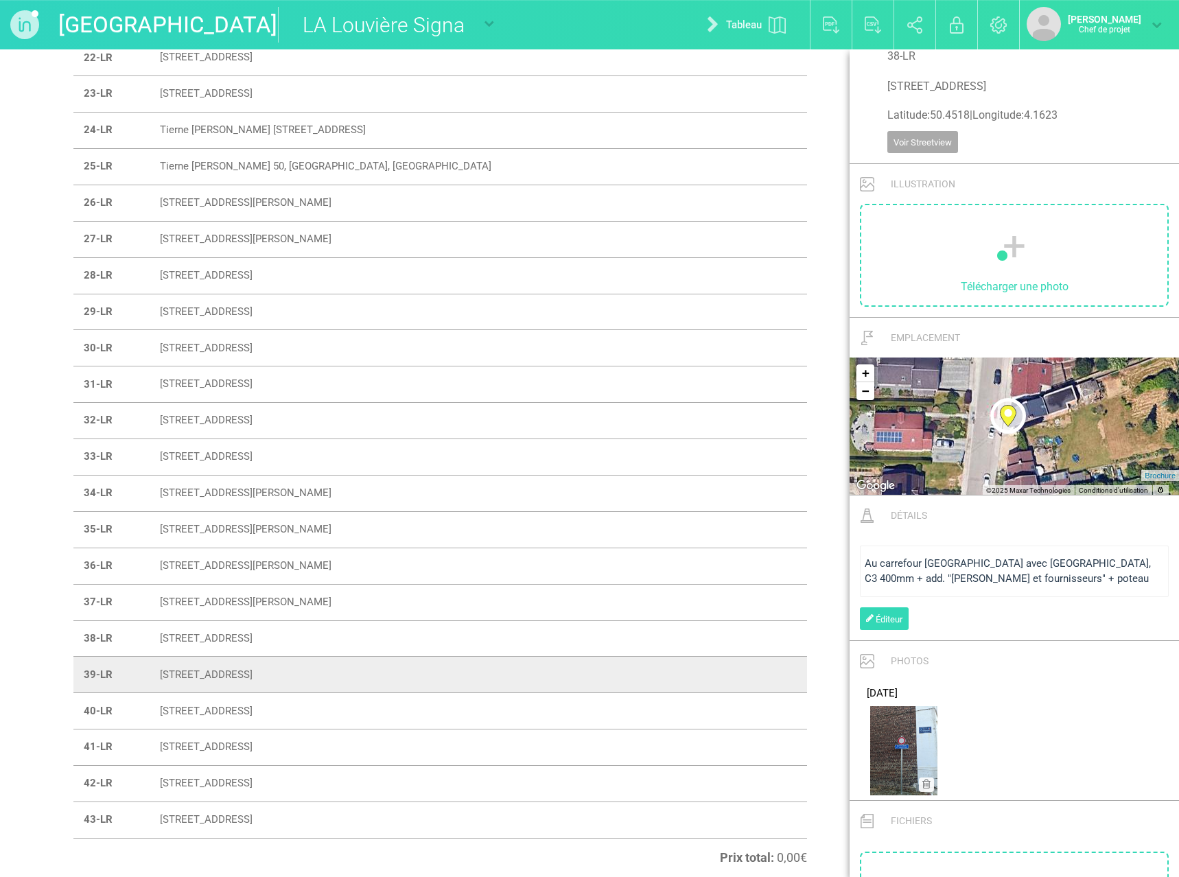
click at [243, 709] on font "[STREET_ADDRESS]" at bounding box center [206, 711] width 93 height 12
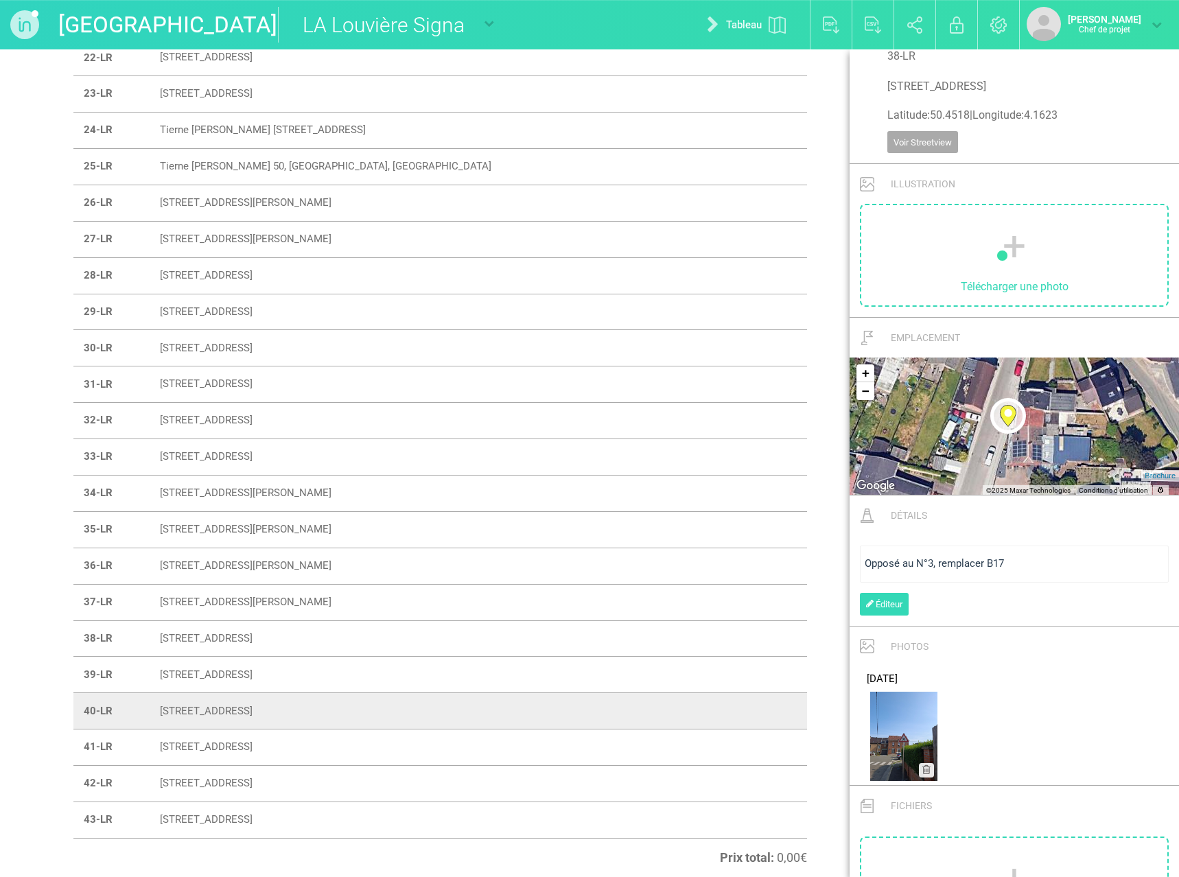
scroll to position [115, 0]
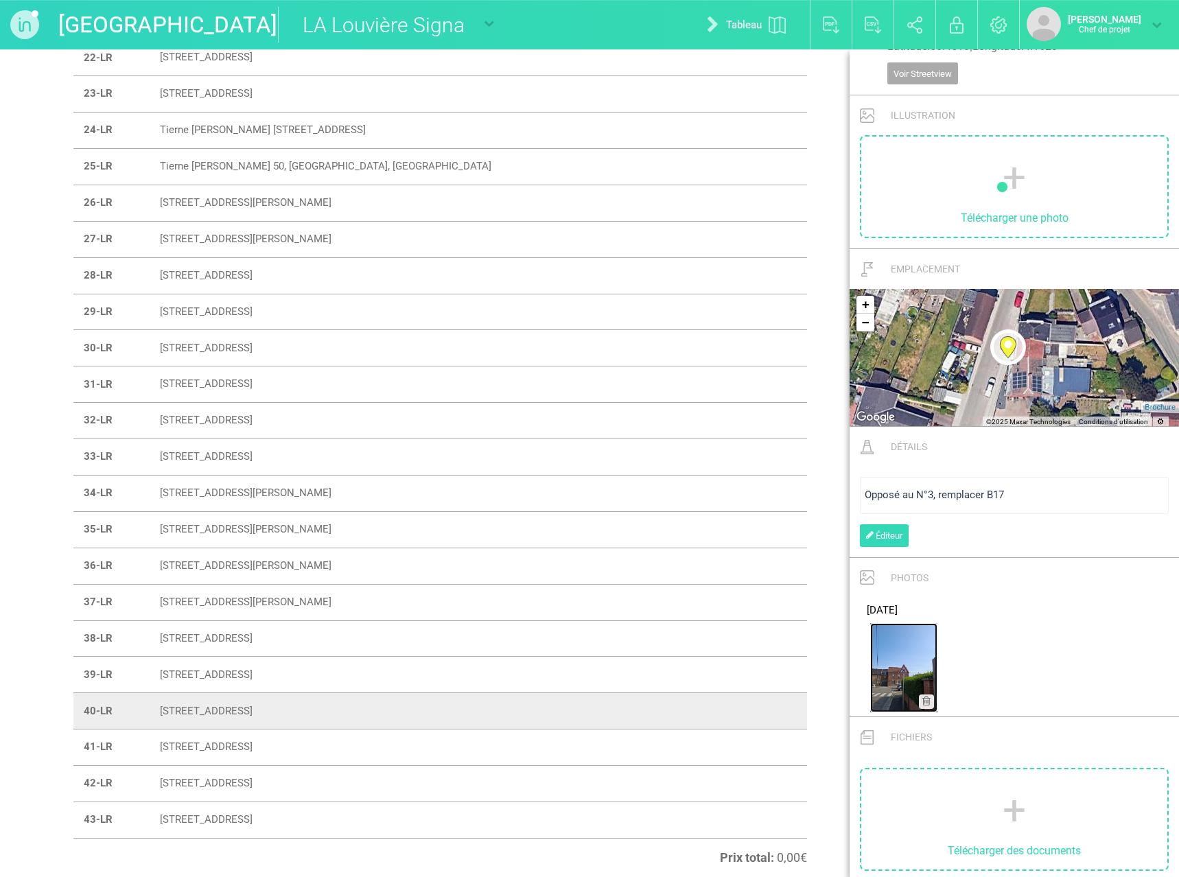
click at [907, 660] on img at bounding box center [903, 667] width 67 height 89
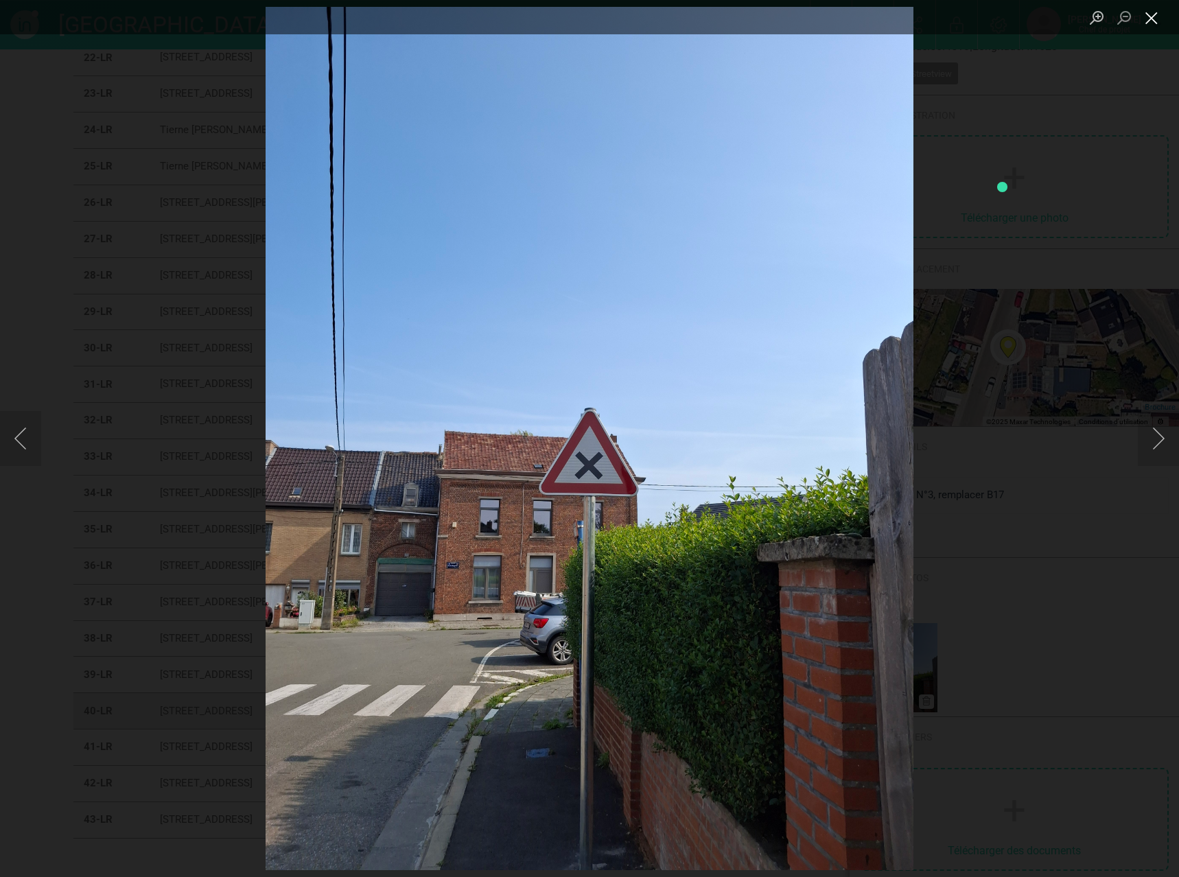
click at [1153, 22] on button "Close lightbox" at bounding box center [1150, 18] width 27 height 24
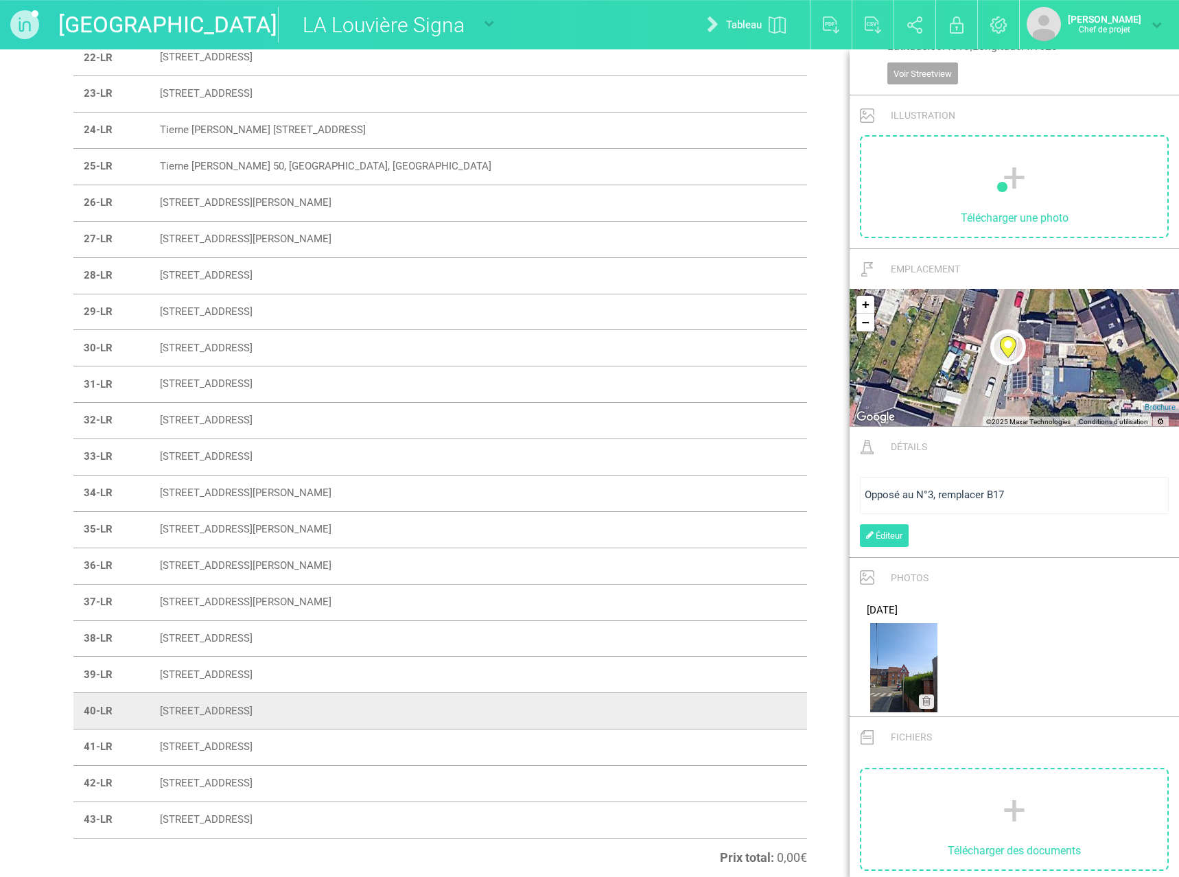
click at [252, 747] on font "[STREET_ADDRESS]" at bounding box center [206, 747] width 93 height 12
type input "[STREET_ADDRESS]"
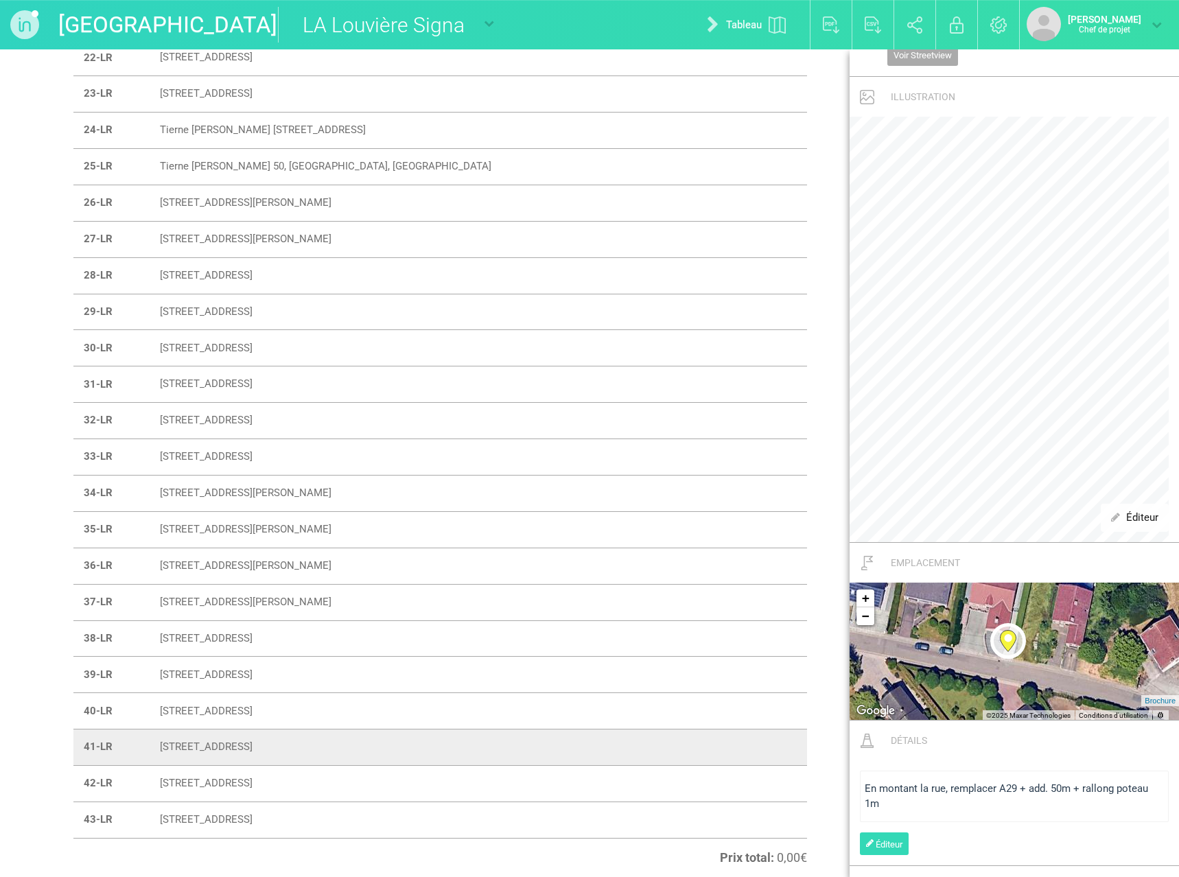
scroll to position [0, 0]
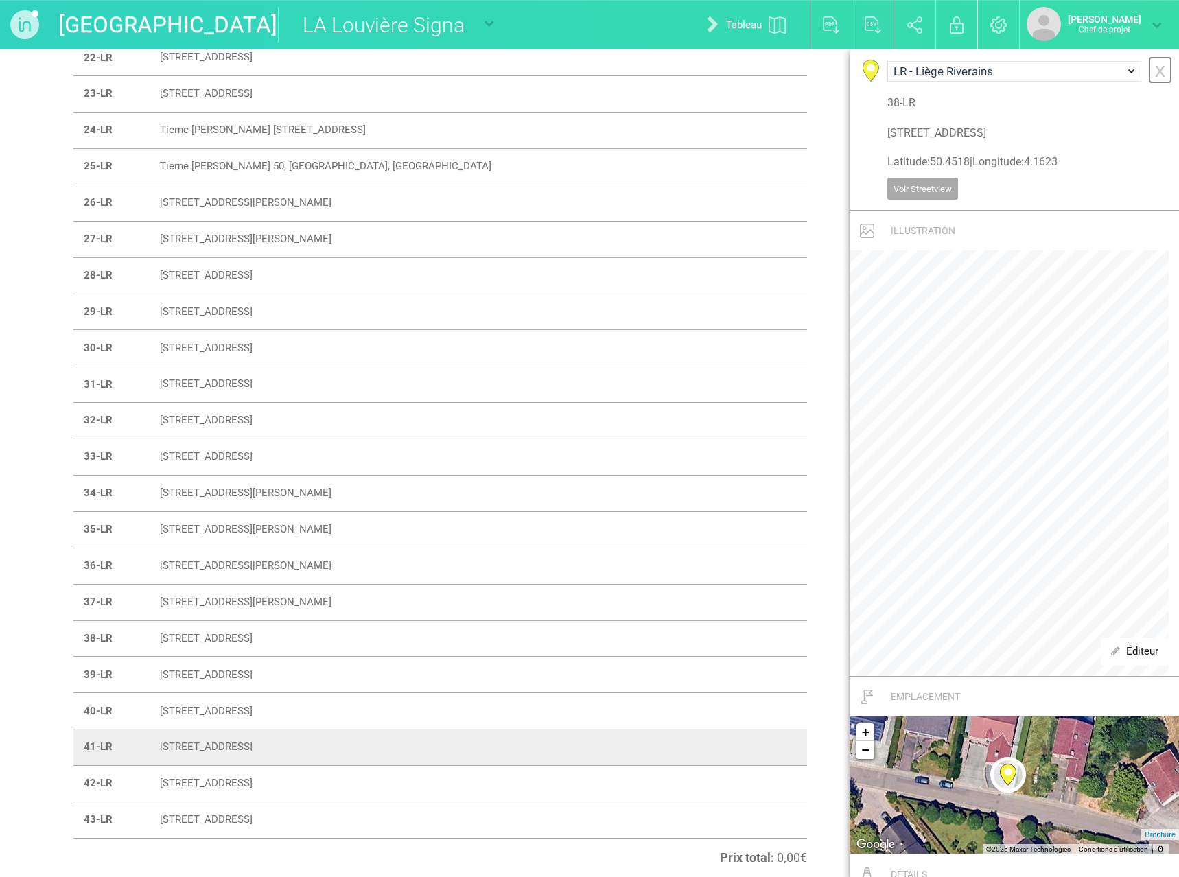
click at [1155, 71] on font "x" at bounding box center [1160, 69] width 10 height 23
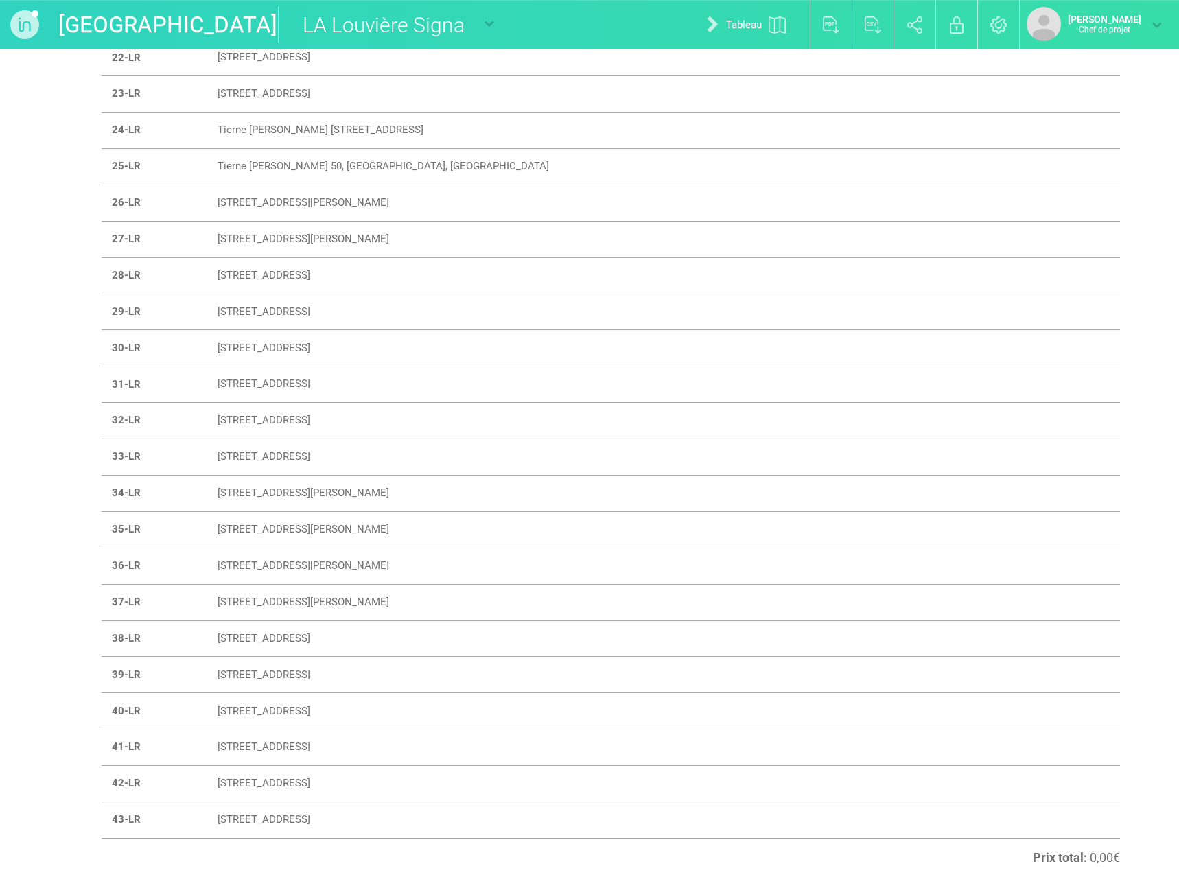
click at [285, 785] on font "[STREET_ADDRESS]" at bounding box center [263, 783] width 93 height 12
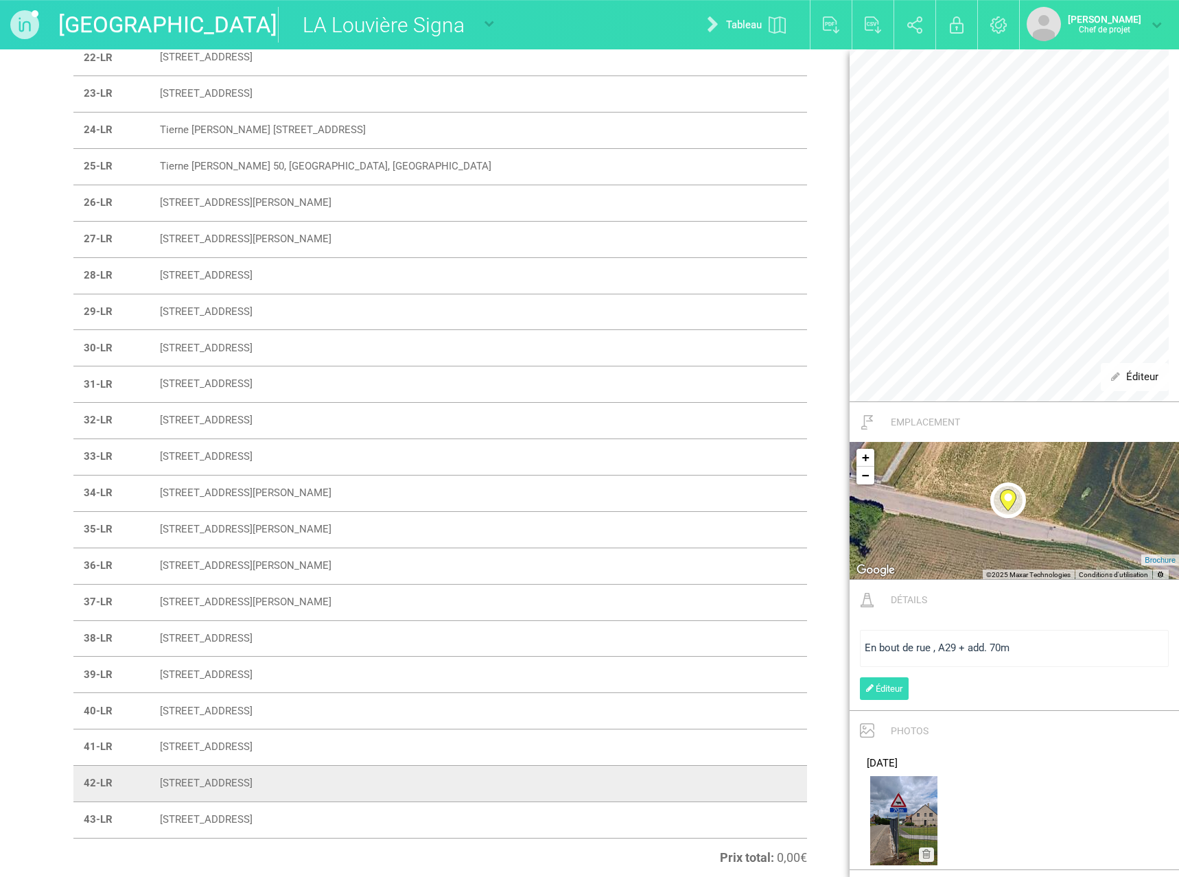
scroll to position [343, 0]
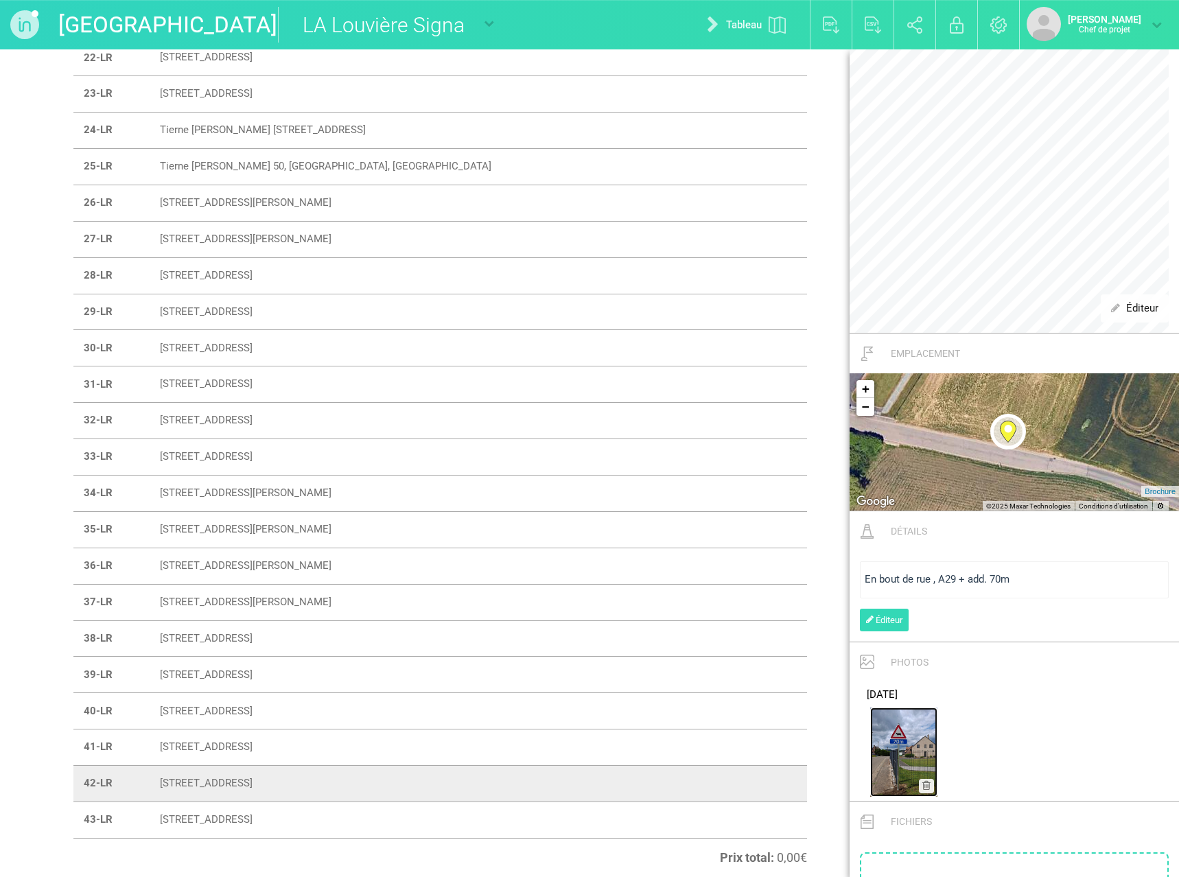
click at [890, 750] on img at bounding box center [903, 751] width 67 height 89
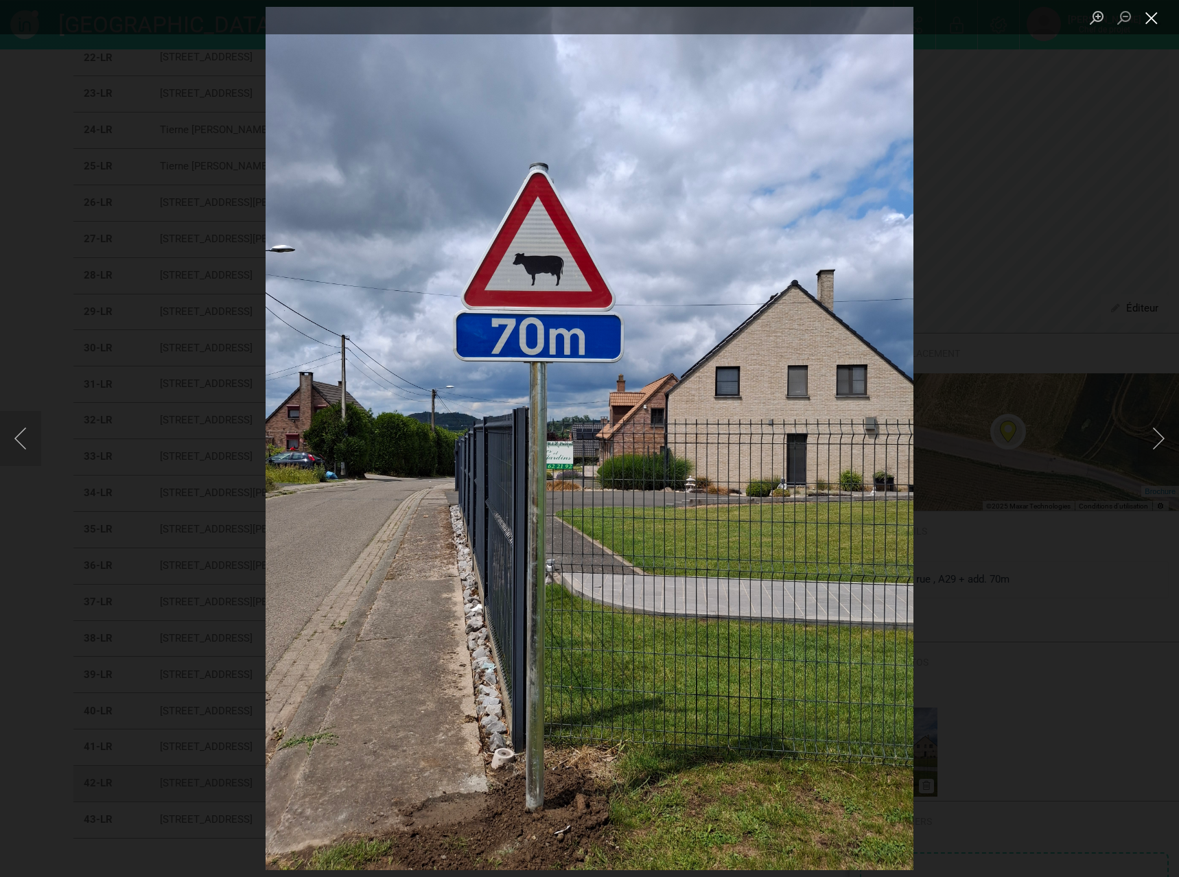
click at [1148, 19] on button "Close lightbox" at bounding box center [1150, 18] width 27 height 24
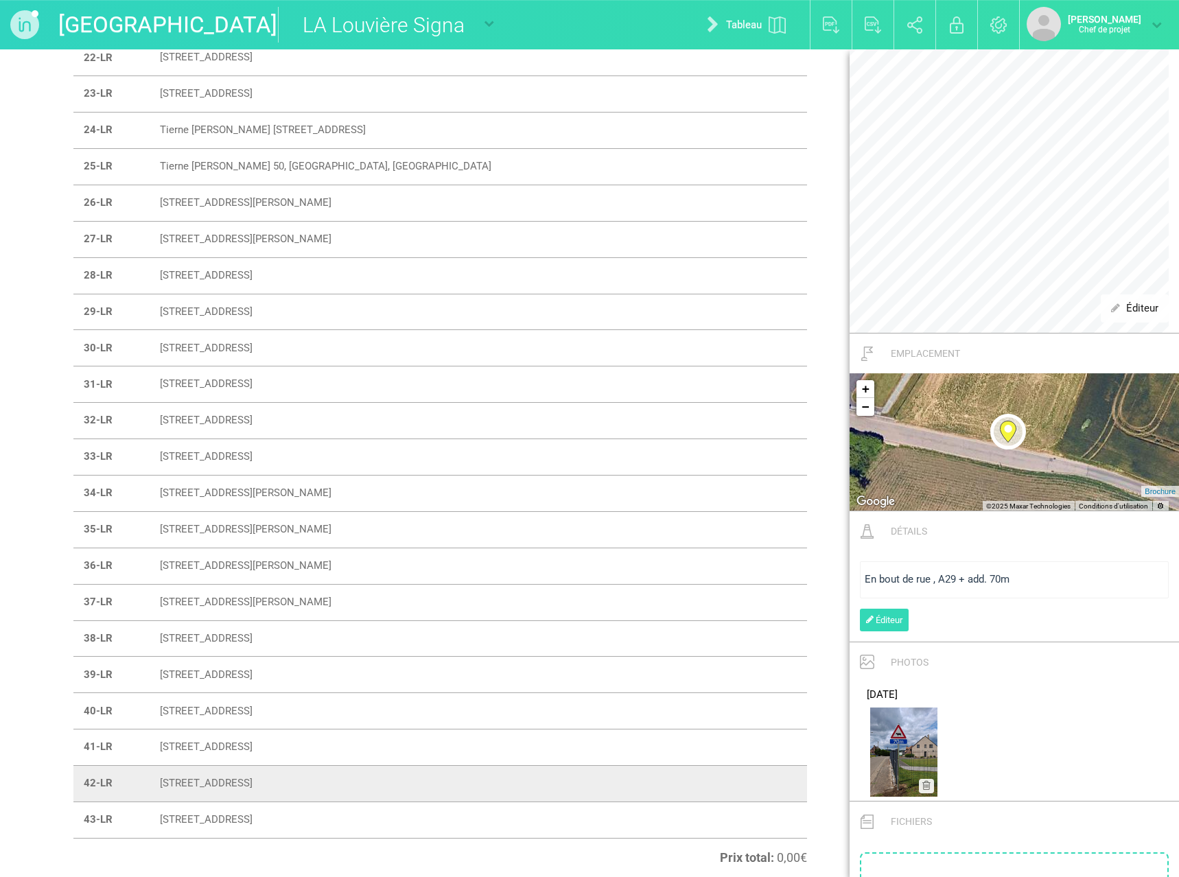
click at [199, 818] on font "[STREET_ADDRESS]" at bounding box center [206, 819] width 93 height 12
type input "[STREET_ADDRESS]"
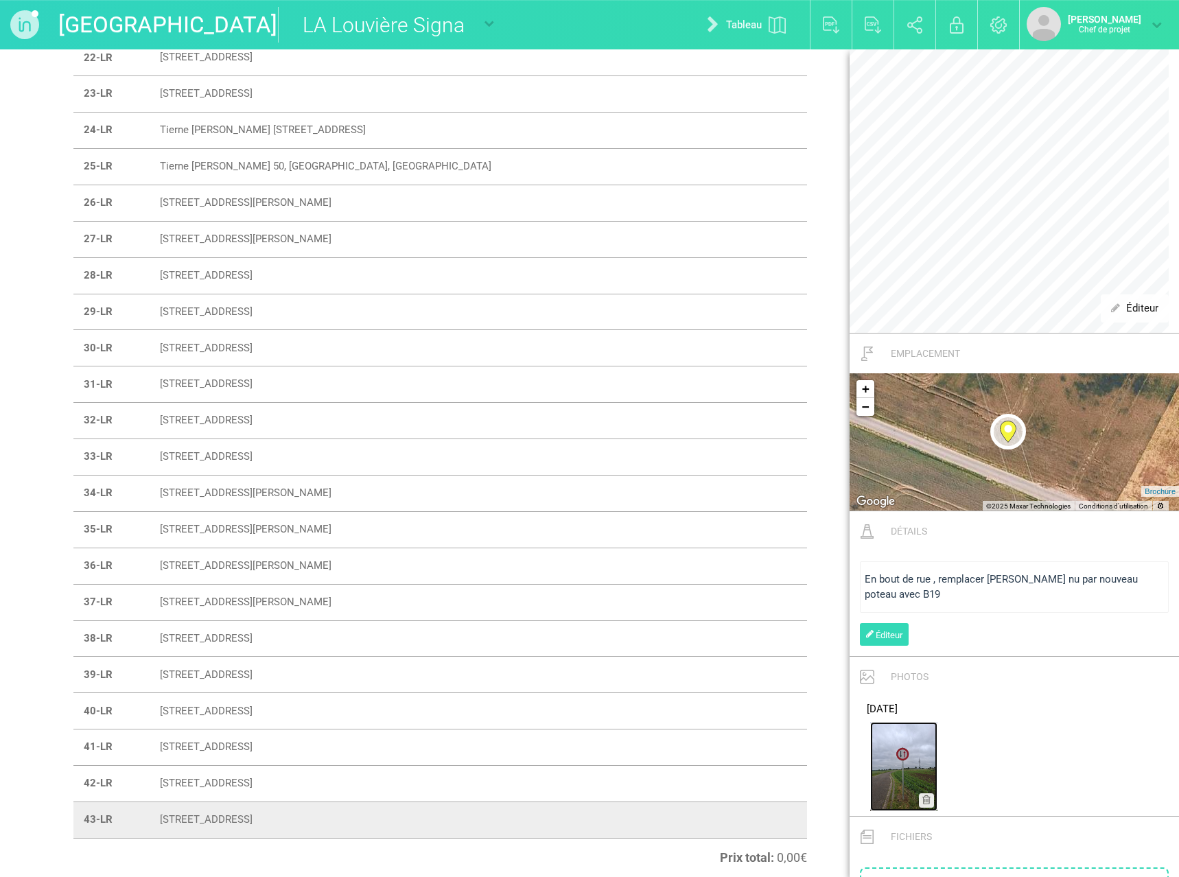
click at [897, 779] on img at bounding box center [903, 766] width 67 height 89
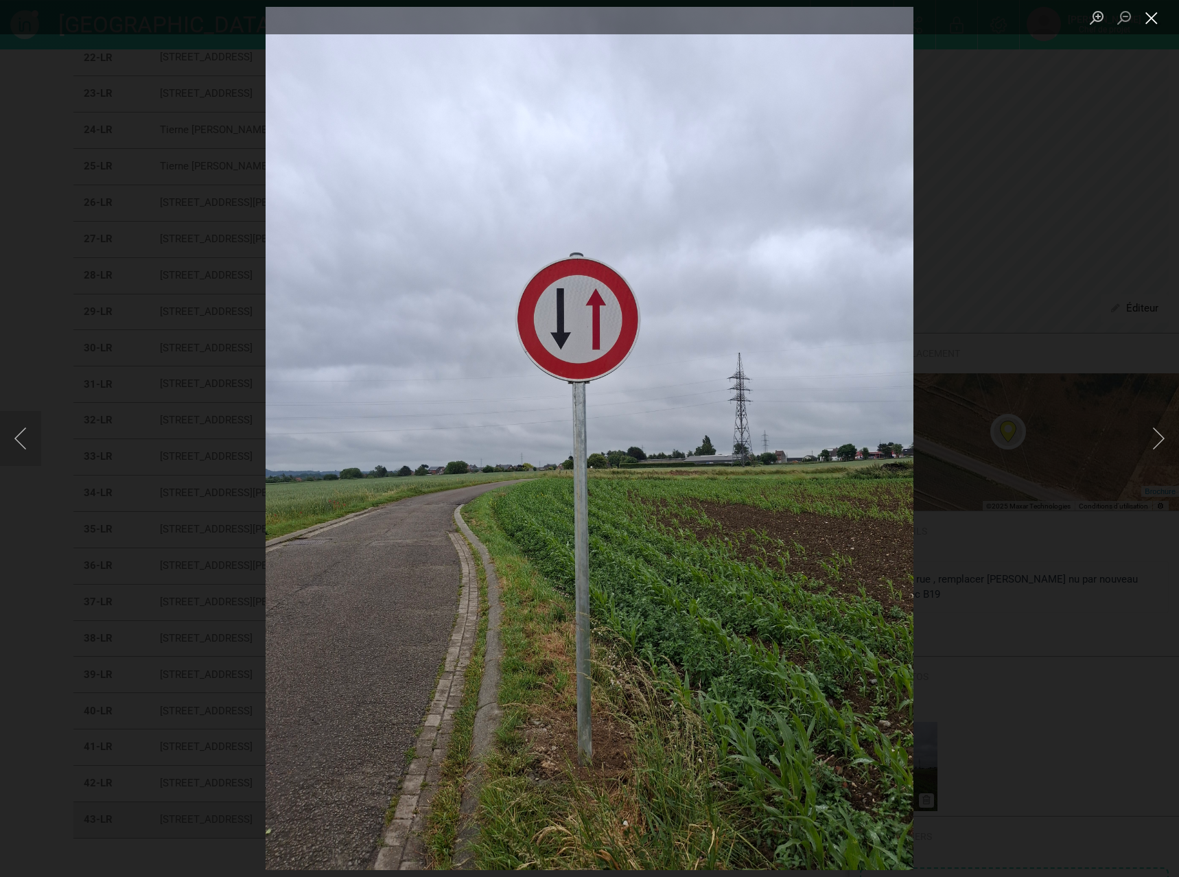
click at [1151, 14] on button "Close lightbox" at bounding box center [1150, 18] width 27 height 24
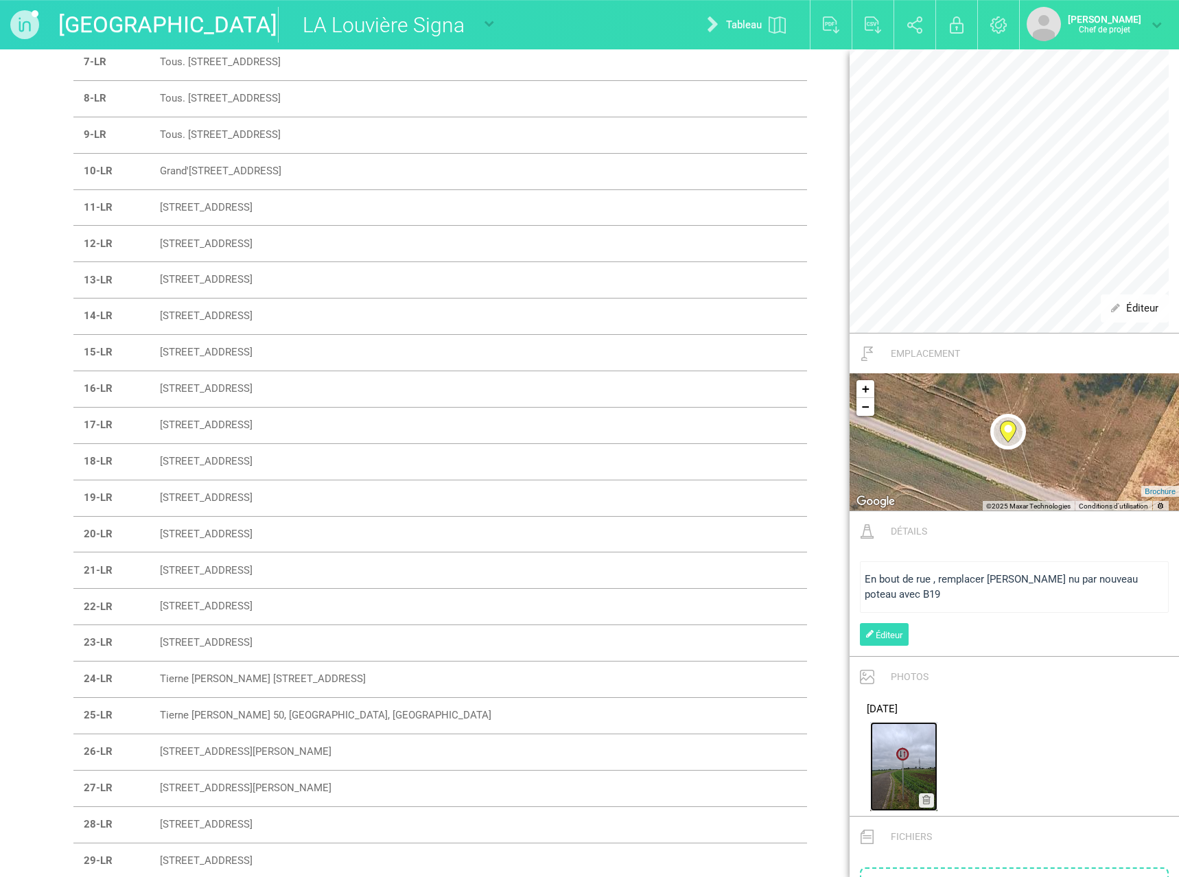
scroll to position [0, 0]
